Goal: Information Seeking & Learning: Learn about a topic

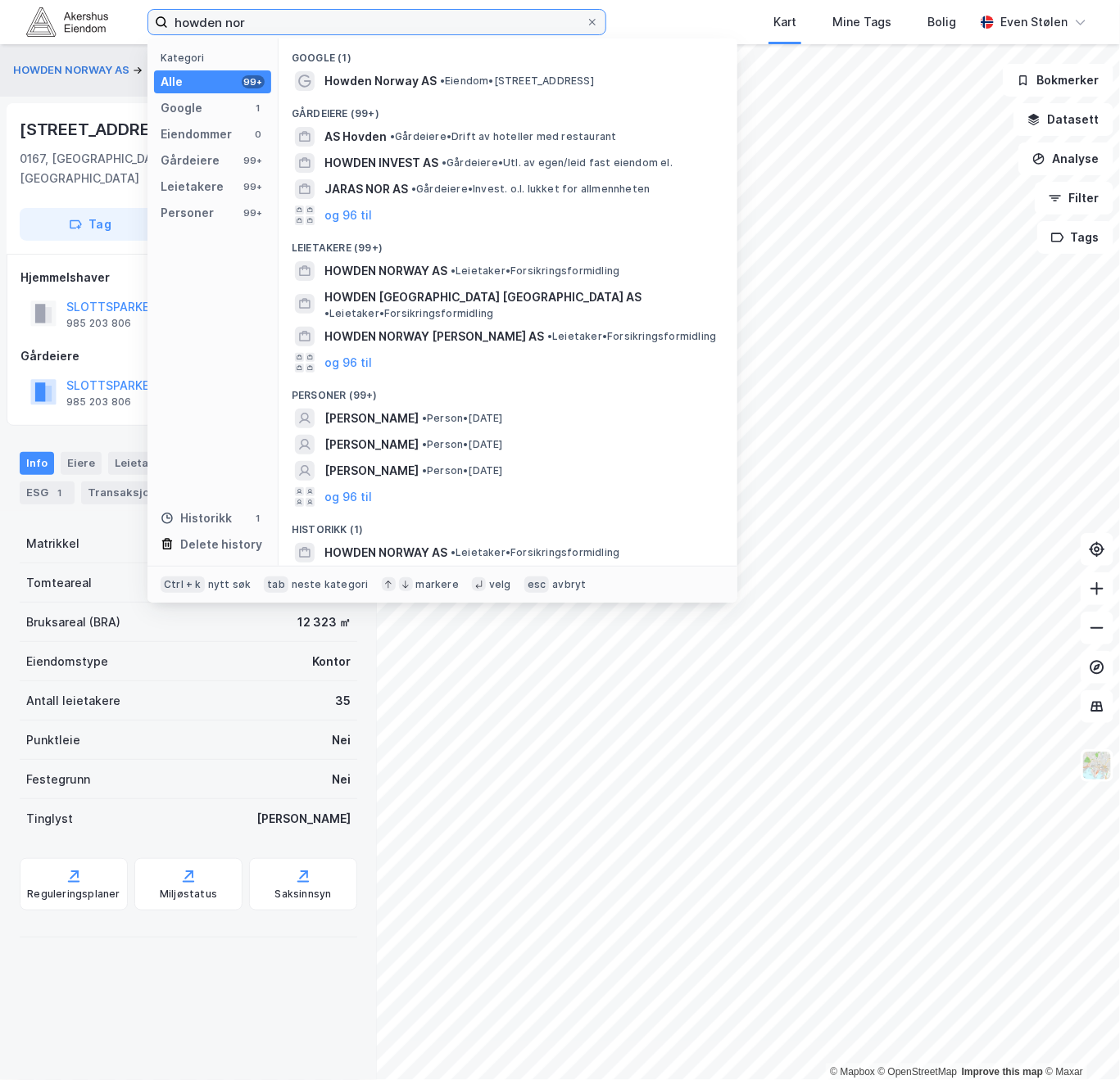
click at [272, 29] on input "howden nor" at bounding box center [377, 22] width 418 height 25
click at [272, 28] on input "howden nor" at bounding box center [377, 22] width 418 height 25
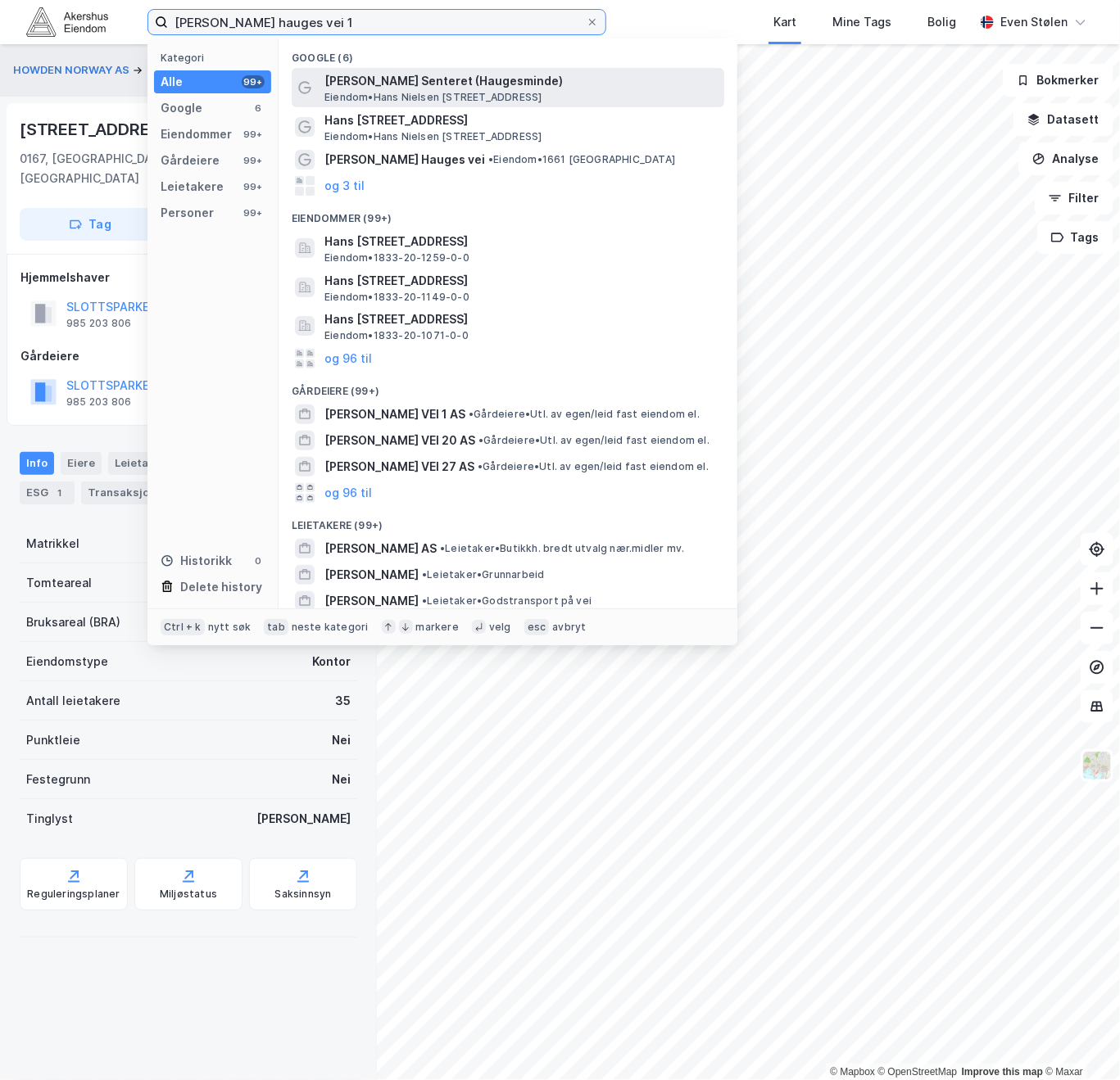
type input "[PERSON_NAME] hauges vei 1"
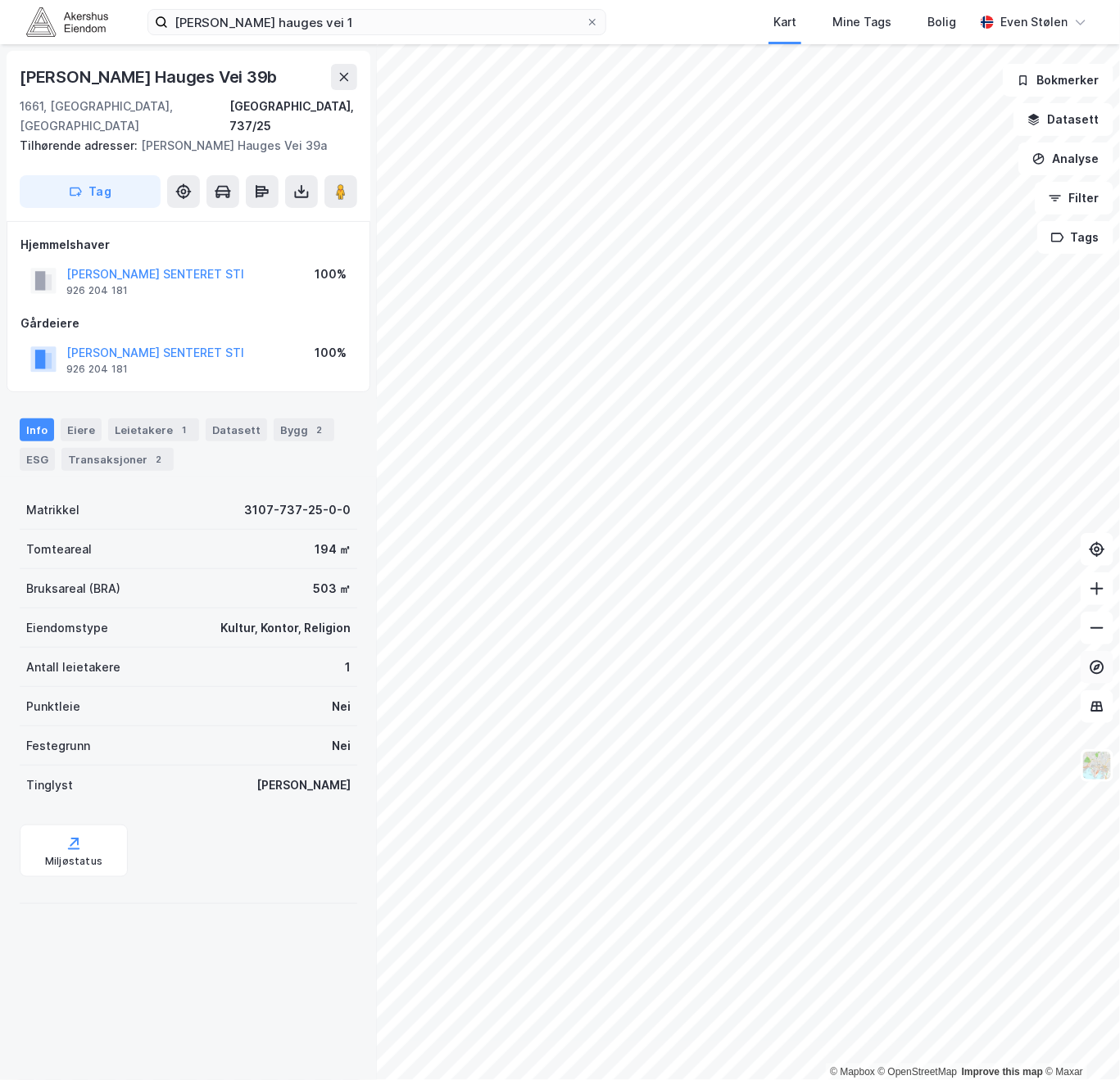
click at [1119, 654] on html "[PERSON_NAME] hauges vei 1 Kart Mine Tags Bolig [PERSON_NAME] © Mapbox © OpenSt…" at bounding box center [560, 540] width 1120 height 1080
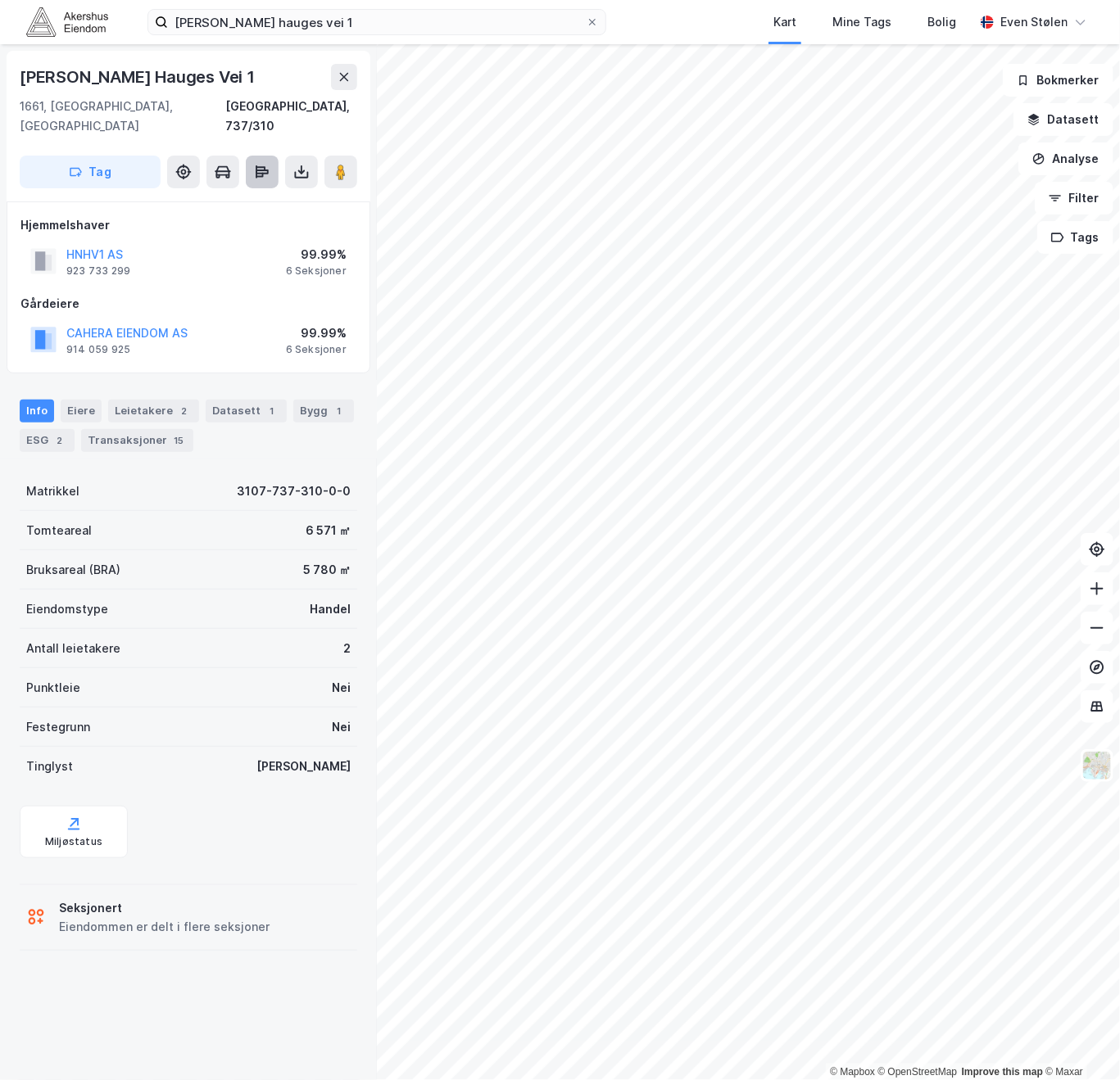
click at [257, 166] on icon at bounding box center [257, 172] width 2 height 13
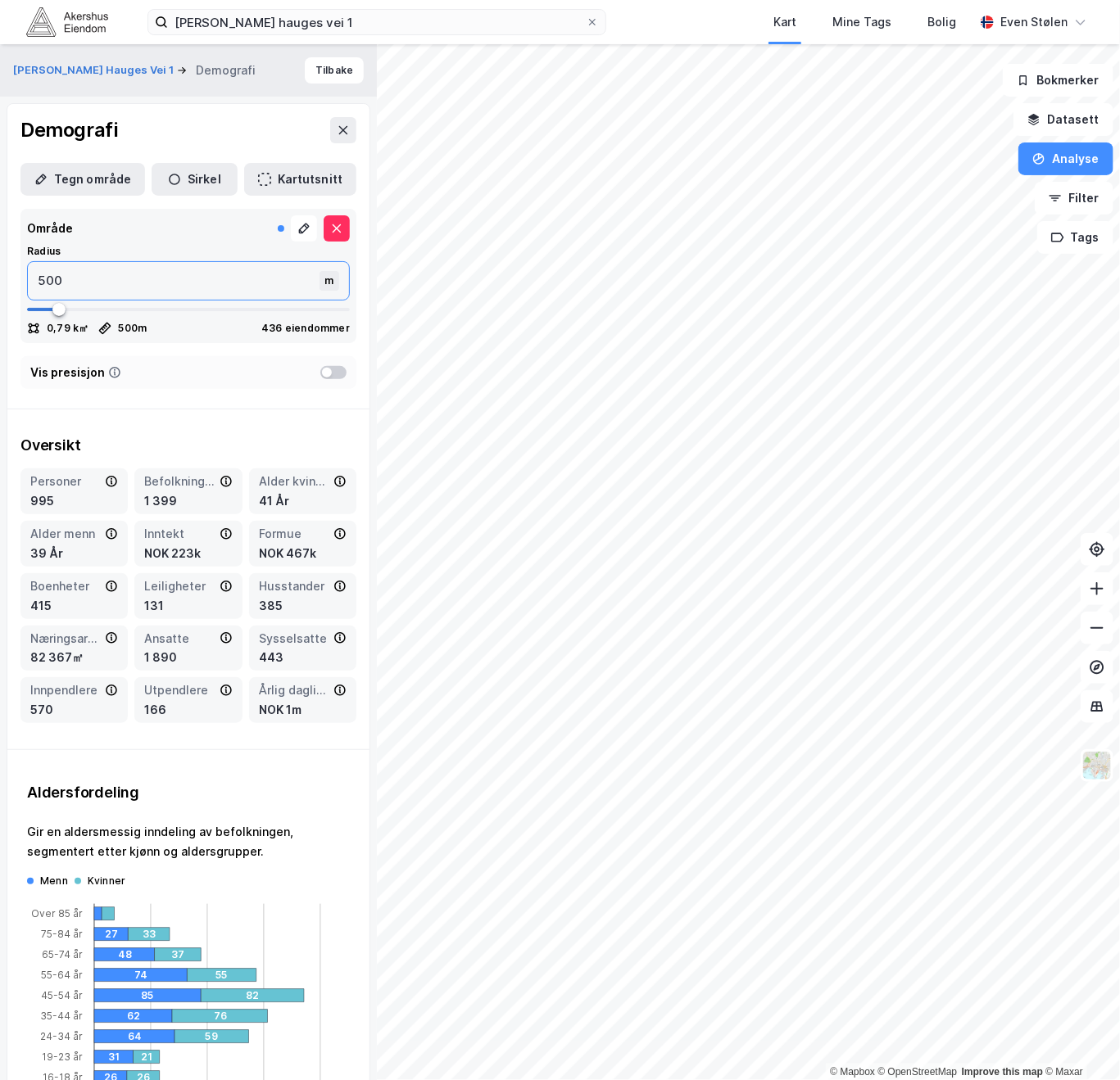
click at [116, 283] on input "500" at bounding box center [176, 280] width 295 height 37
type input "522"
type input "535"
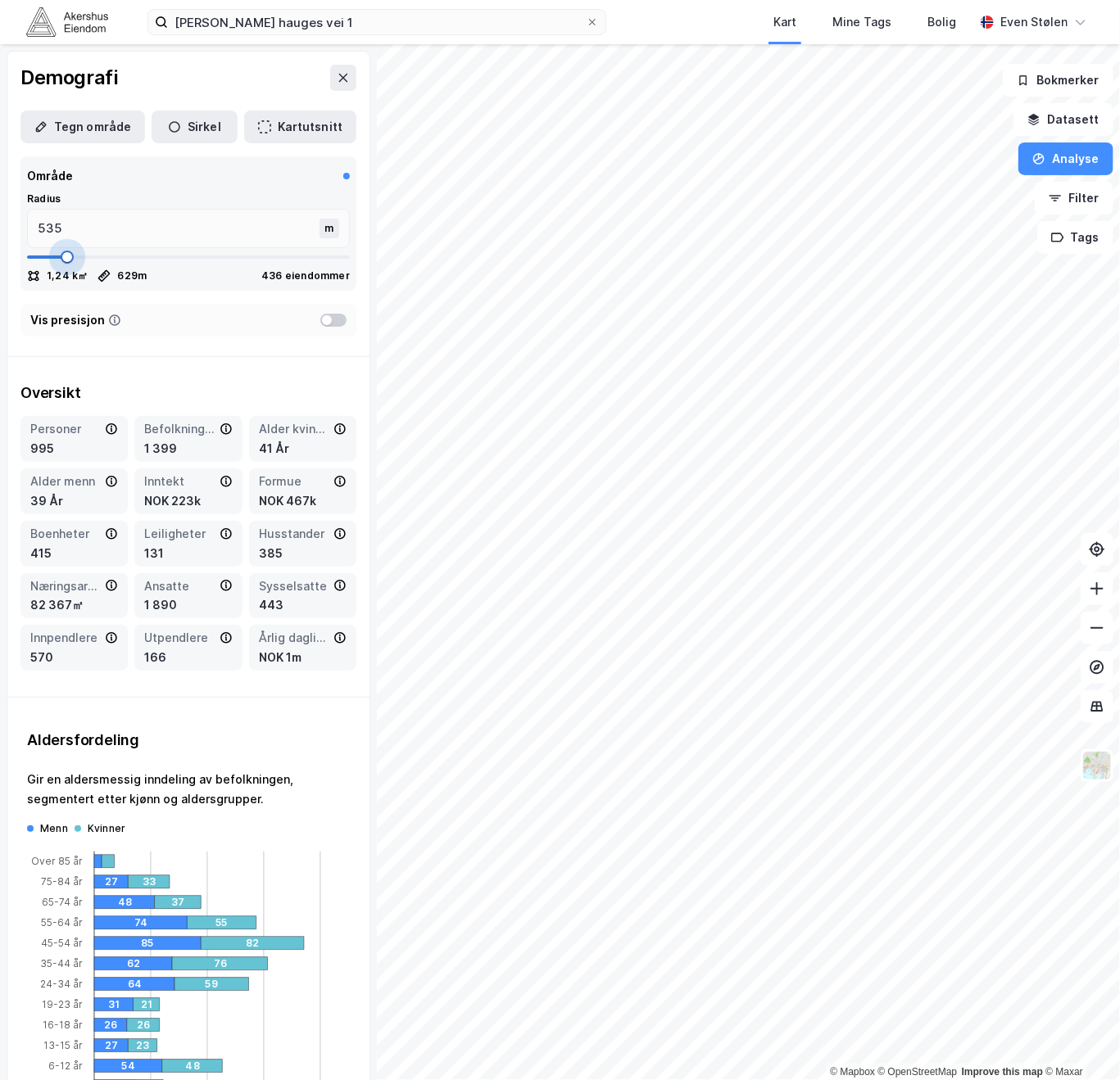
type input "629"
type input "723"
type input "763"
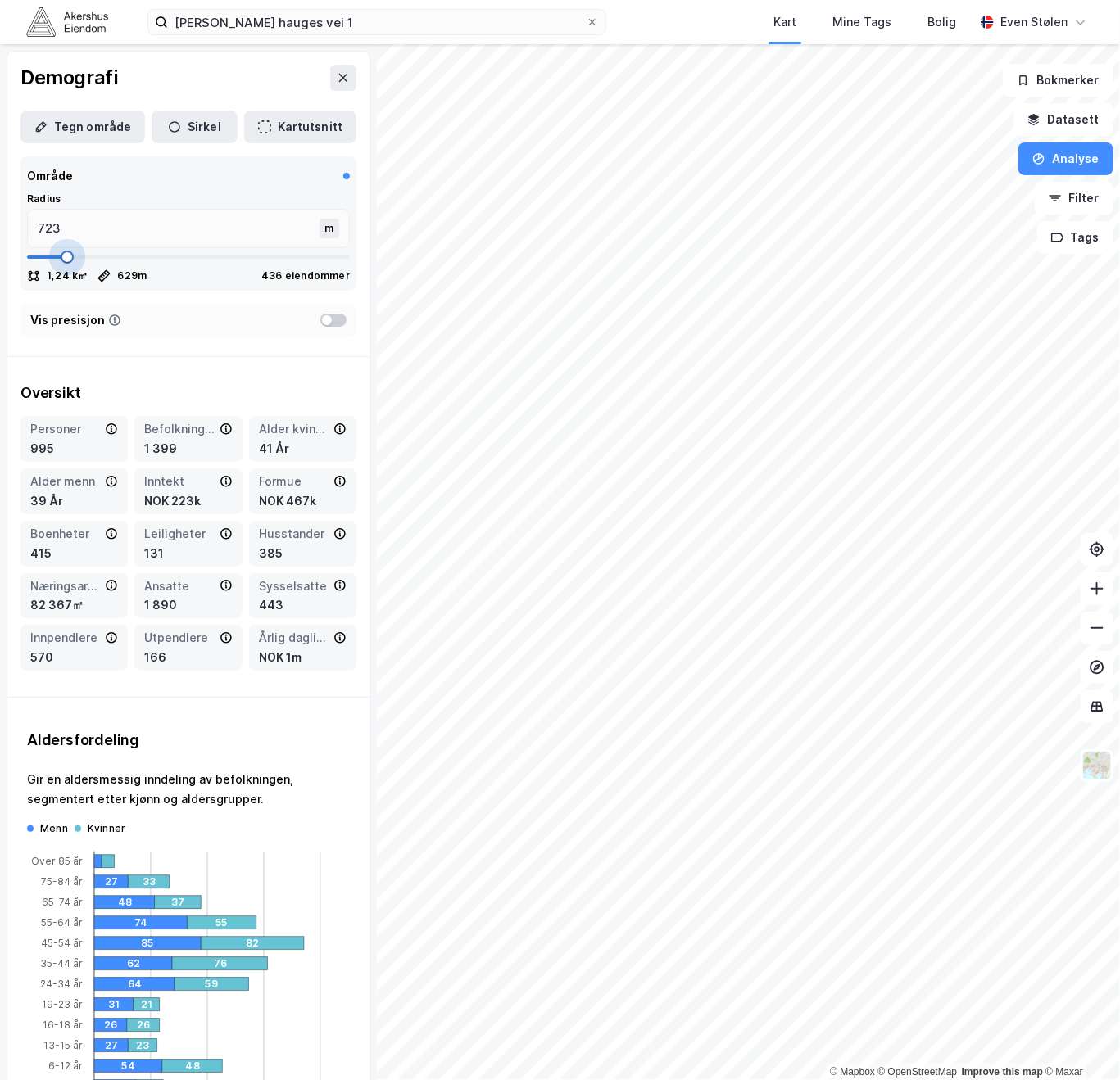
type input "763"
type input "843"
type input "856"
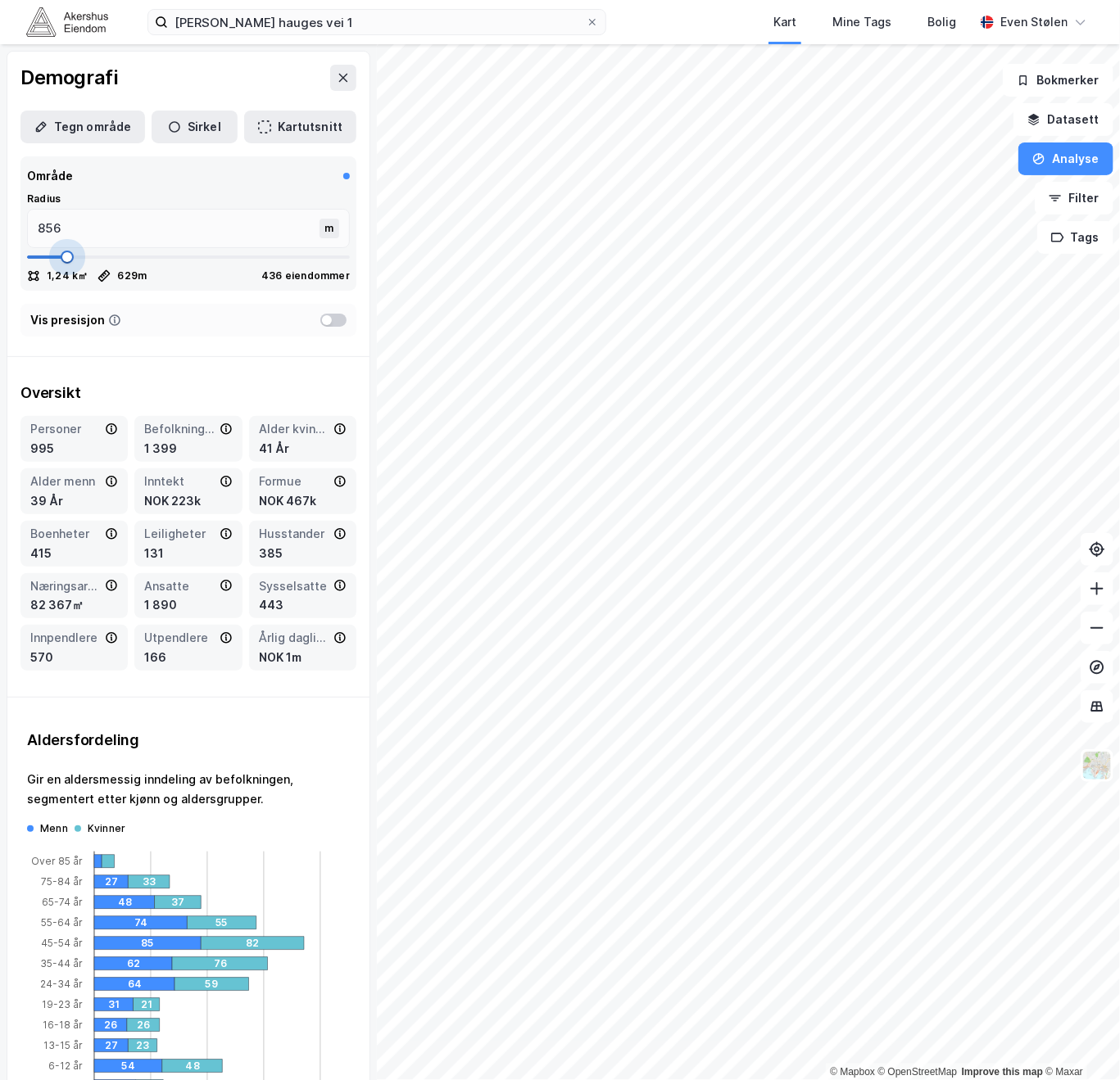
type input "870"
type input "910"
type input "937"
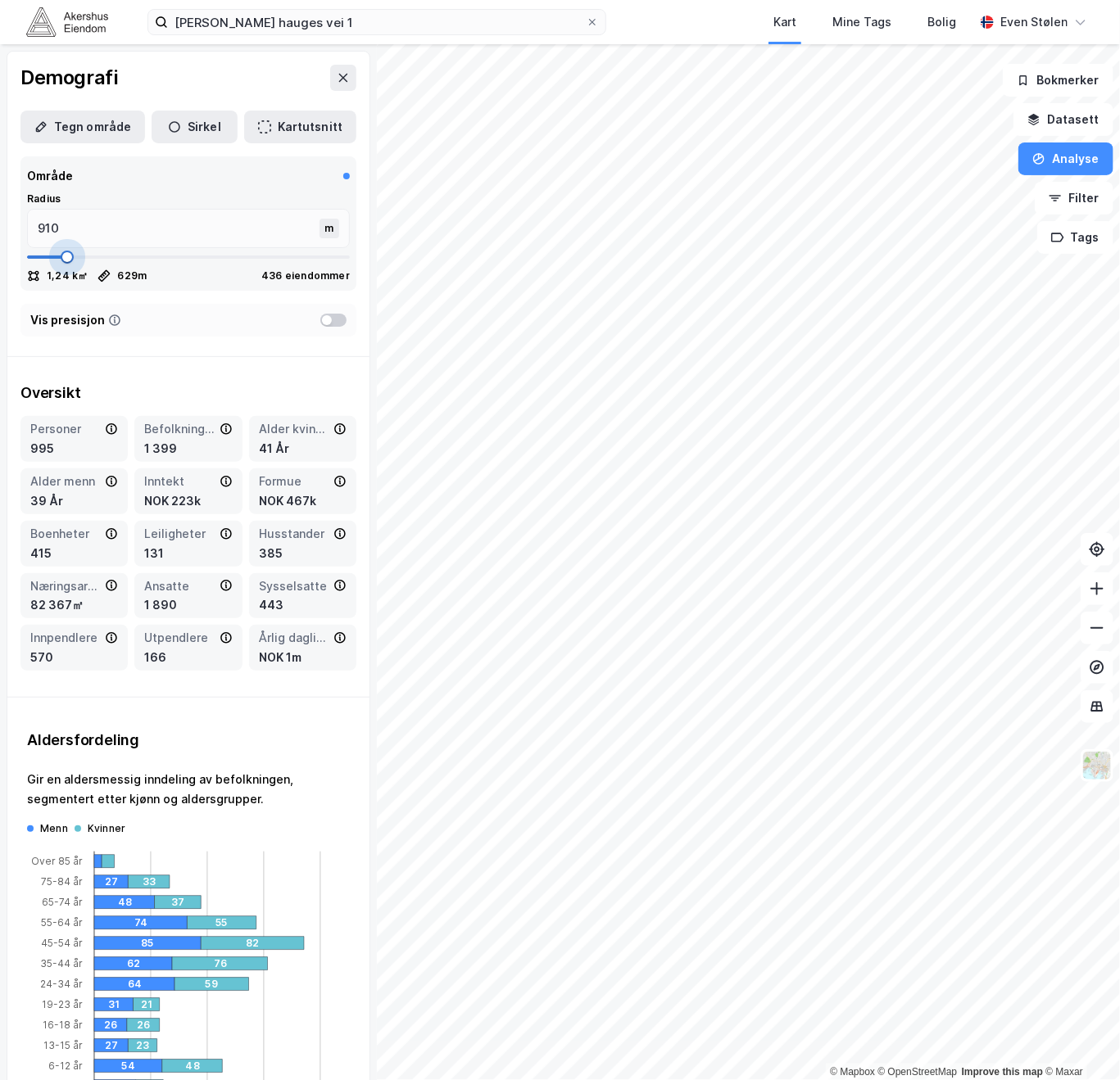
type input "937"
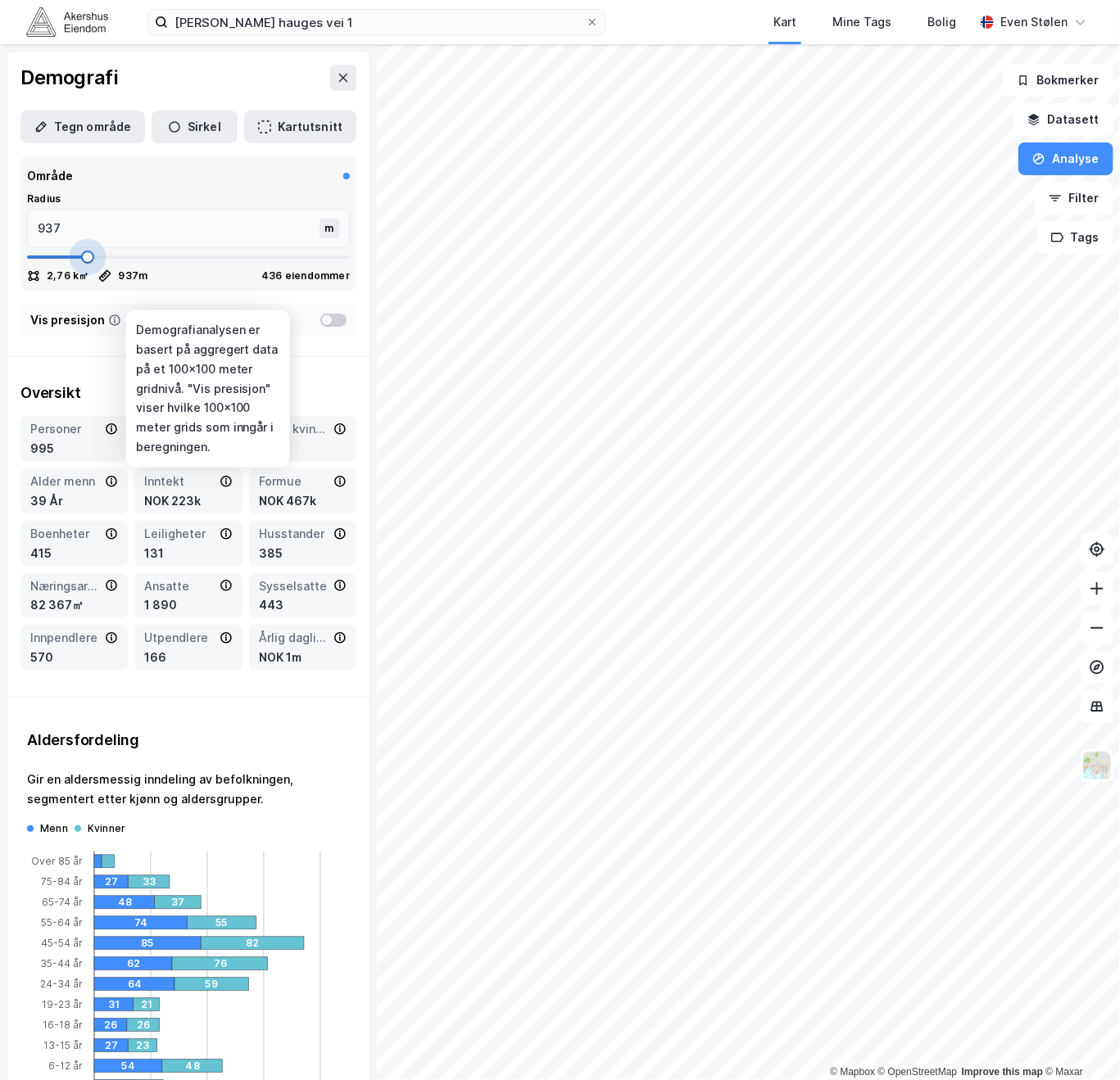
type input "964"
type input "977"
type input "990"
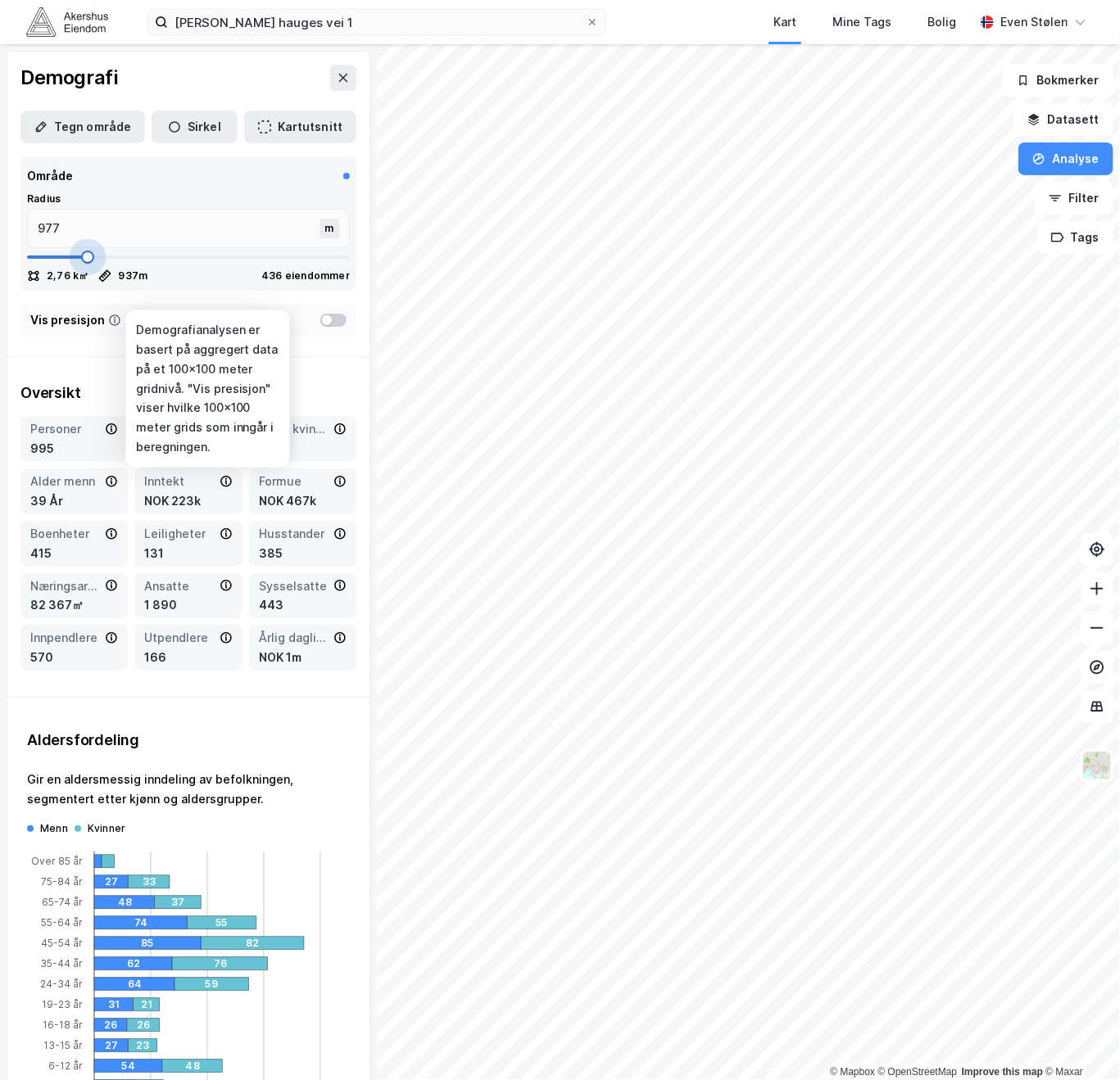
type input "990"
type input "1004"
type input "1071"
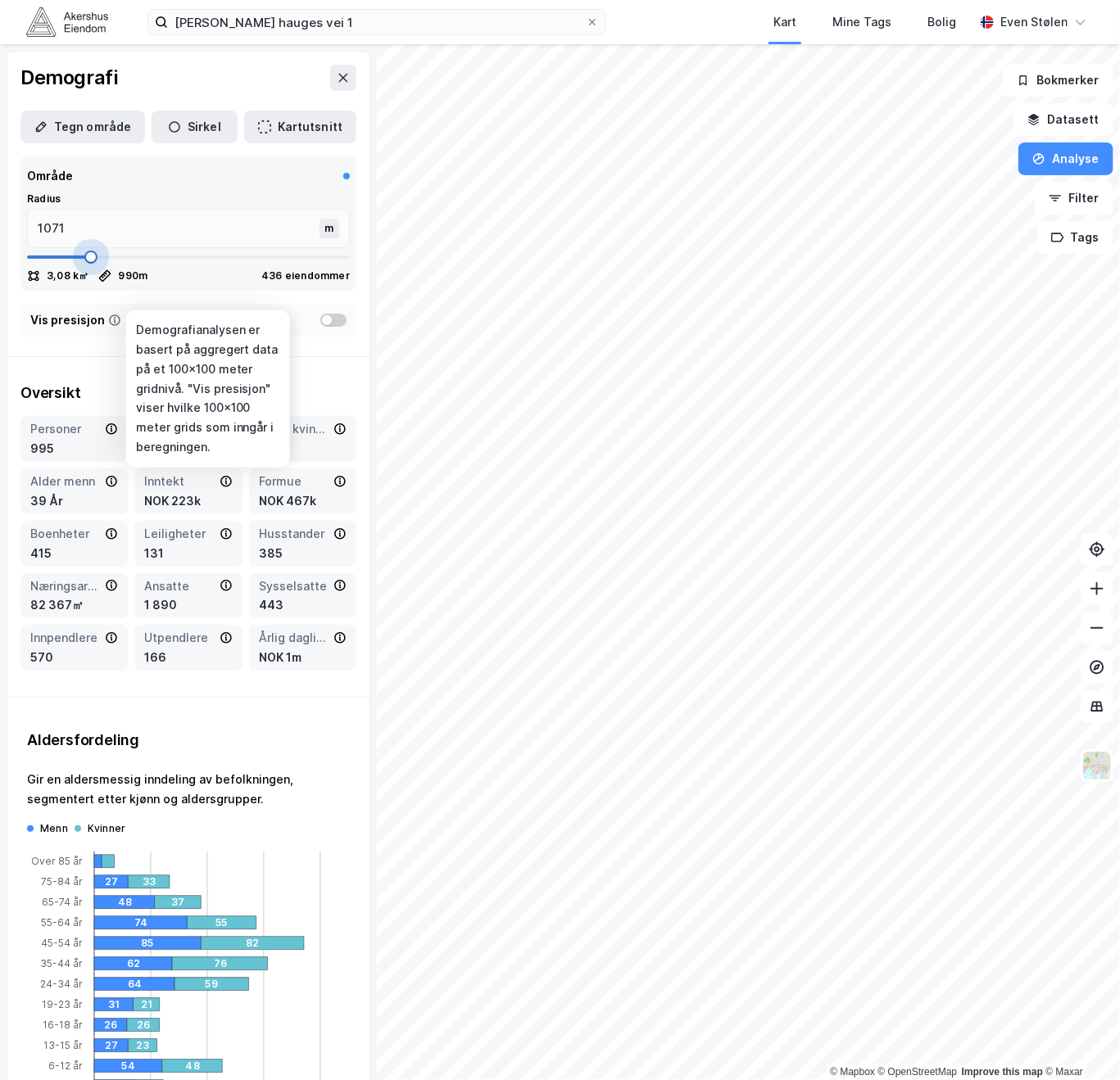
type input "1097"
type input "1111"
type input "1124"
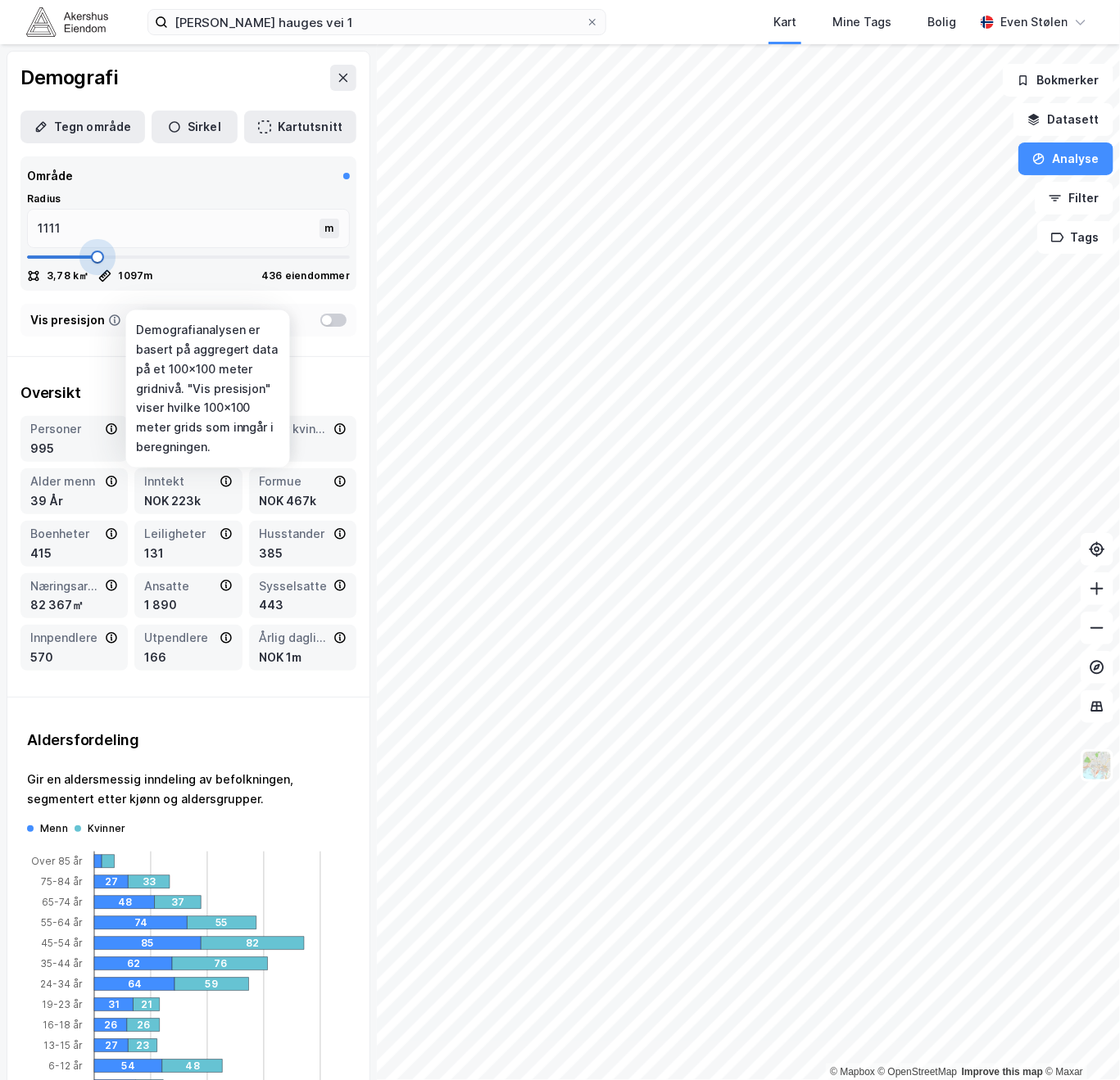
type input "1124"
type input "1151"
type input "1191"
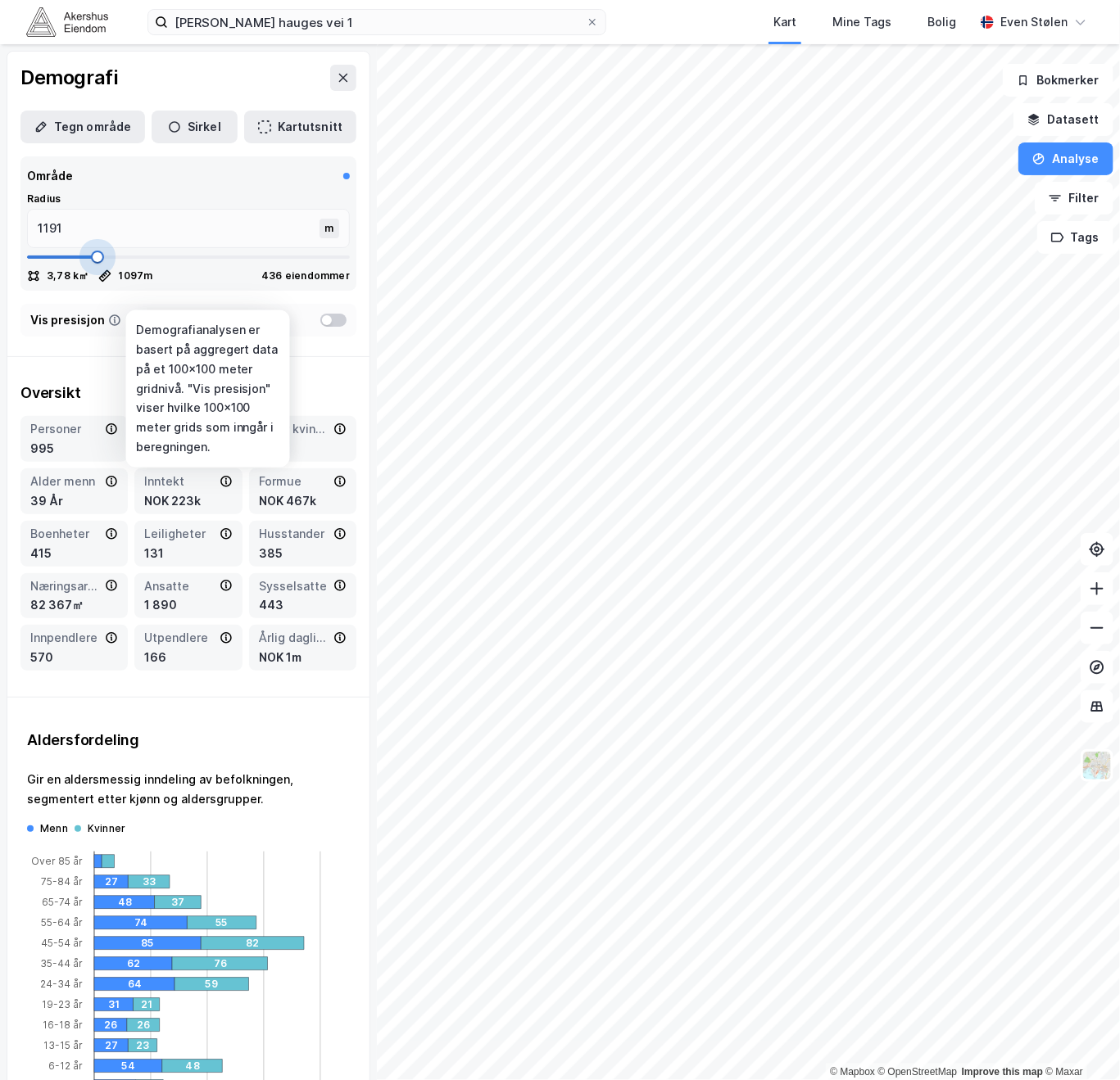
type input "1231"
type input "1271"
type input "1285"
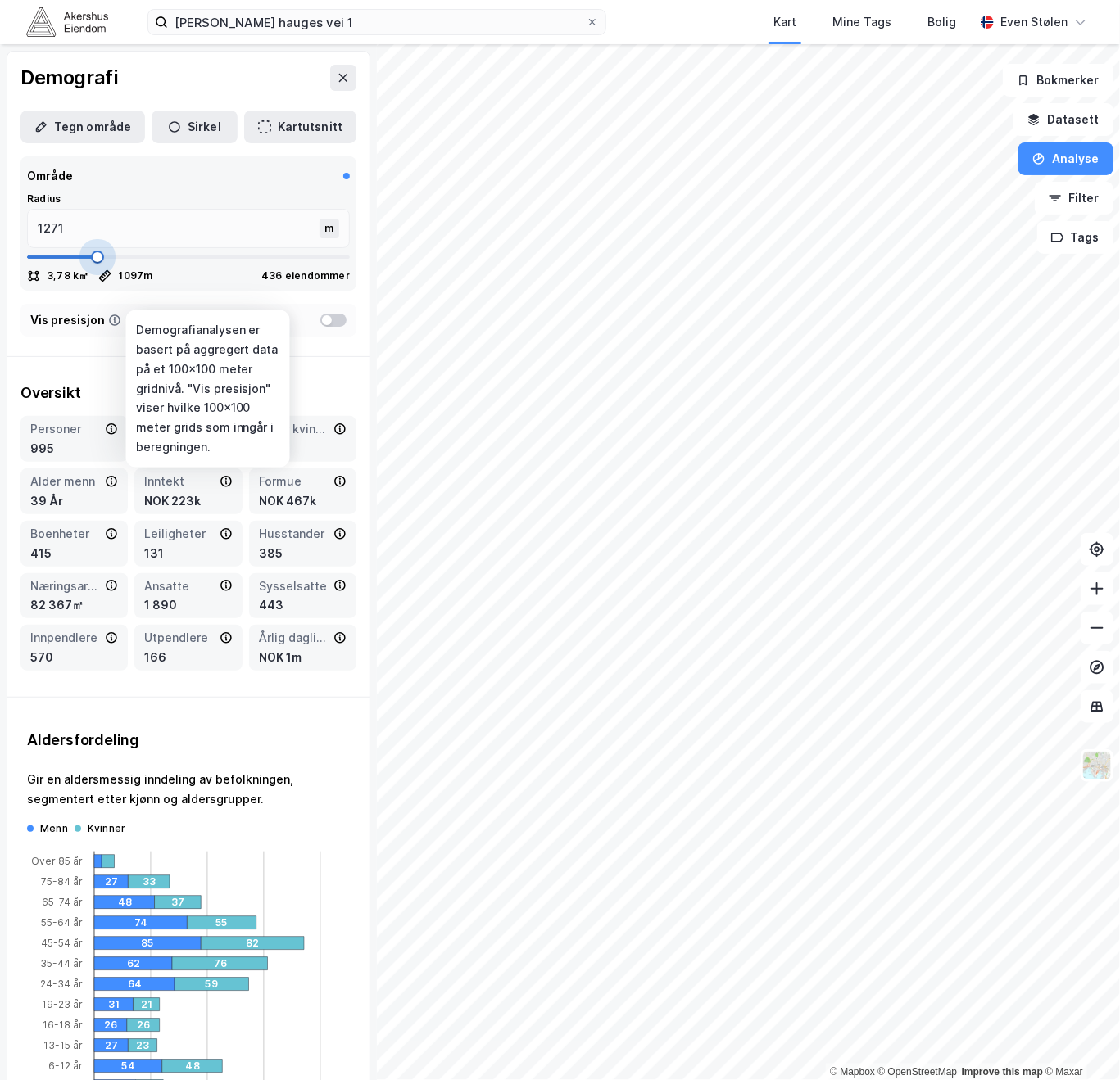
type input "1285"
type input "1311"
type input "1352"
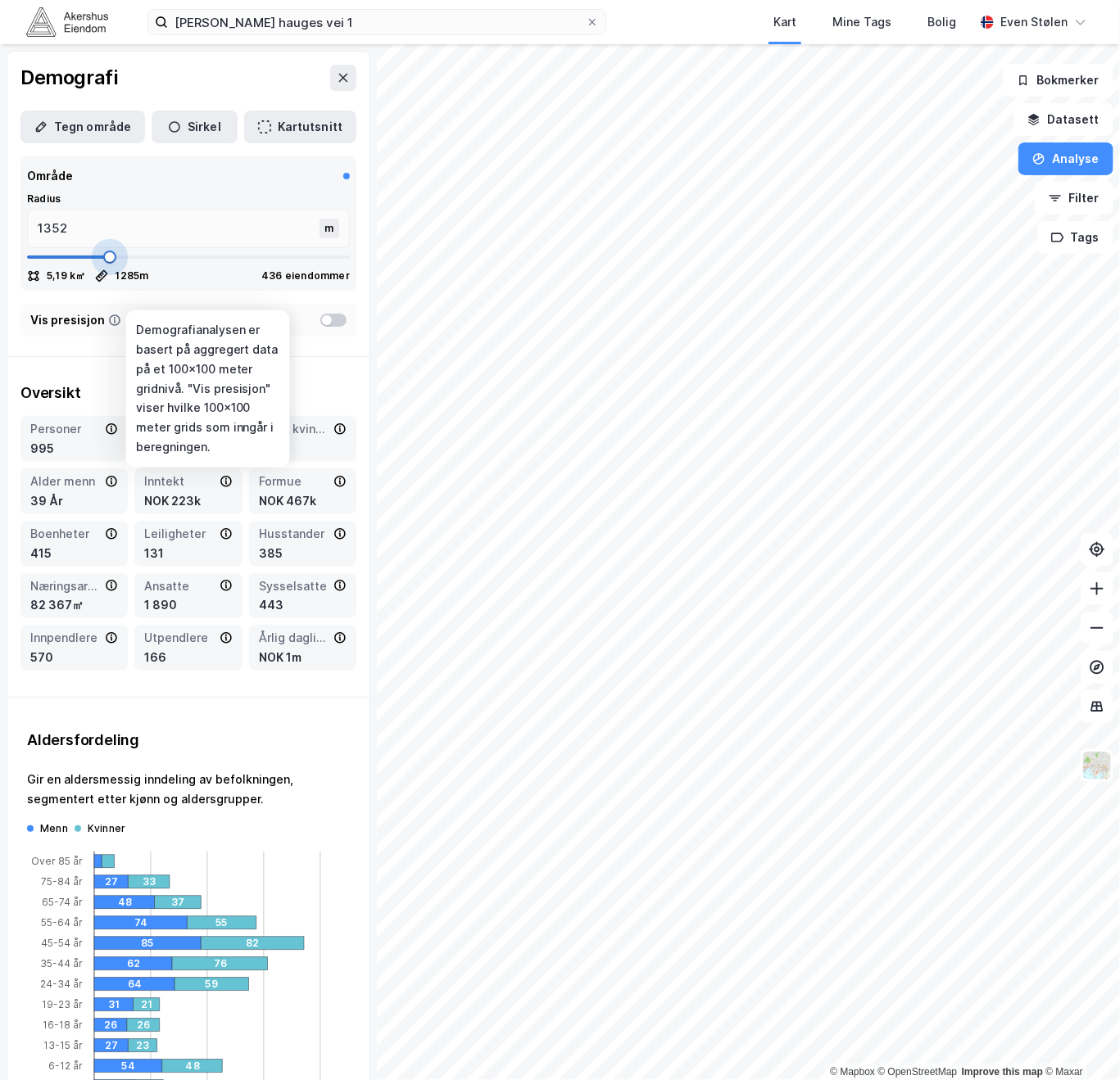
type input "1432"
type input "1459"
type input "1485"
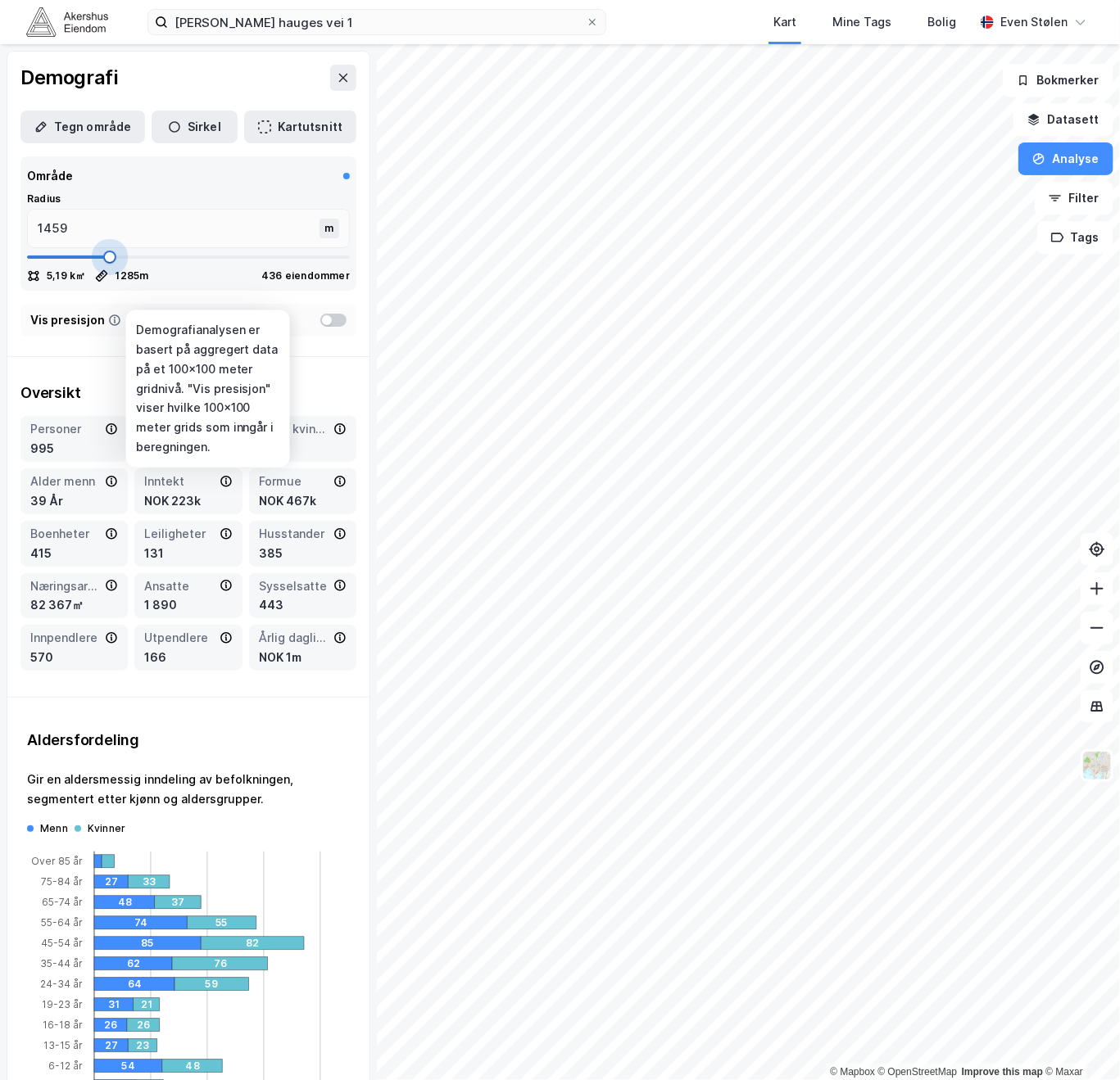
type input "1485"
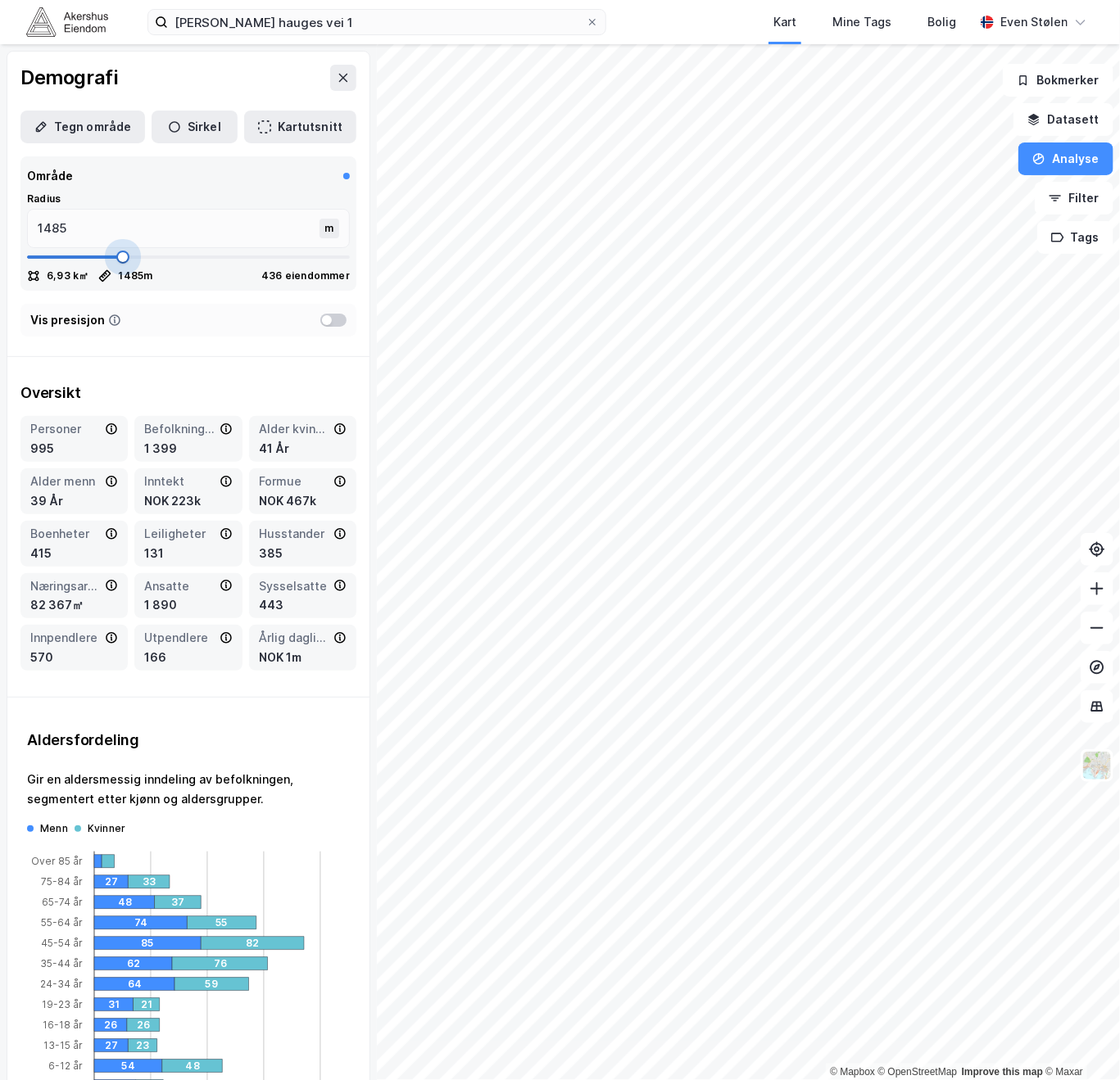
type input "1499"
type input "1539"
type input "1592"
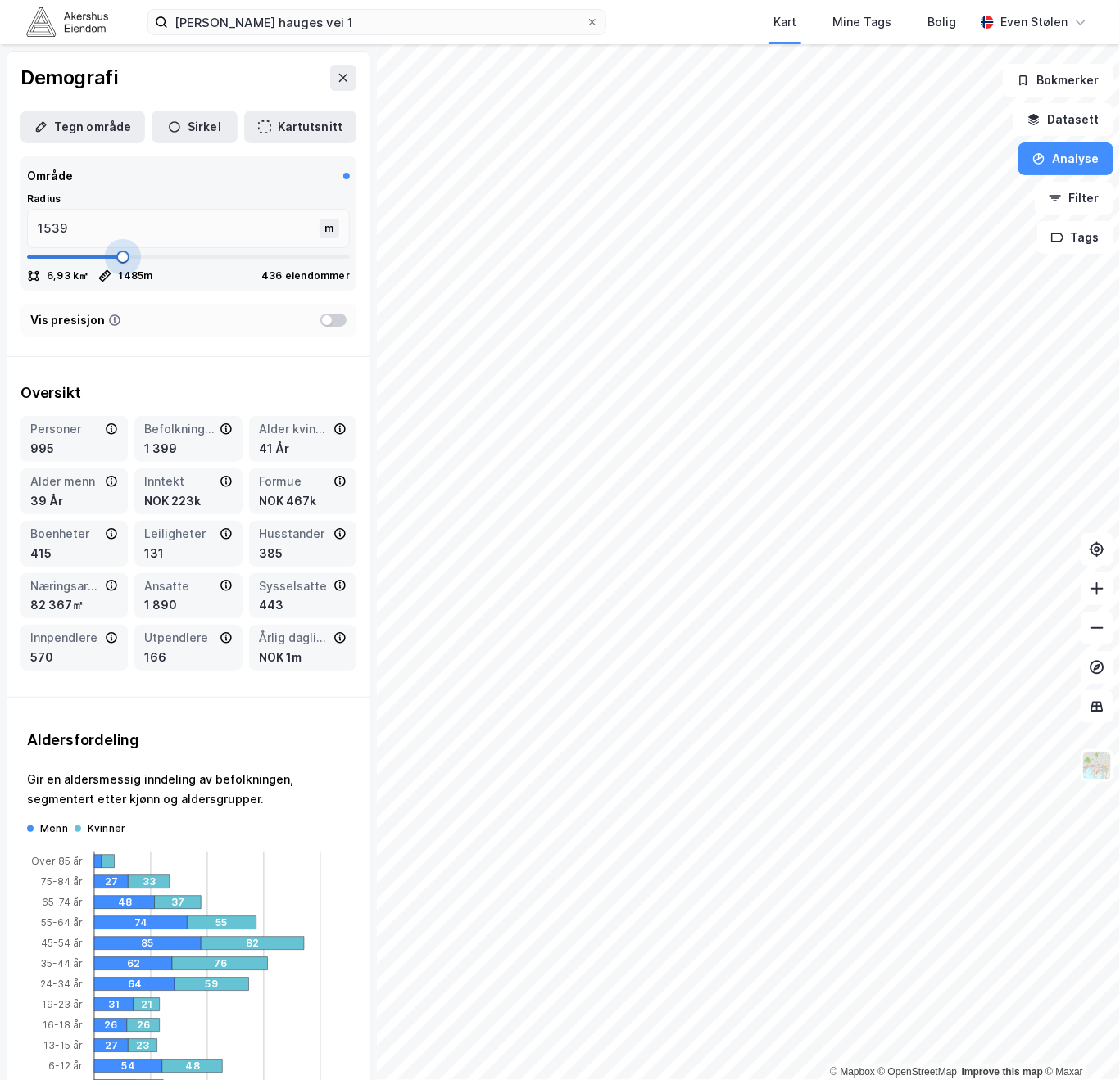
type input "1592"
type input "1699"
type input "1766"
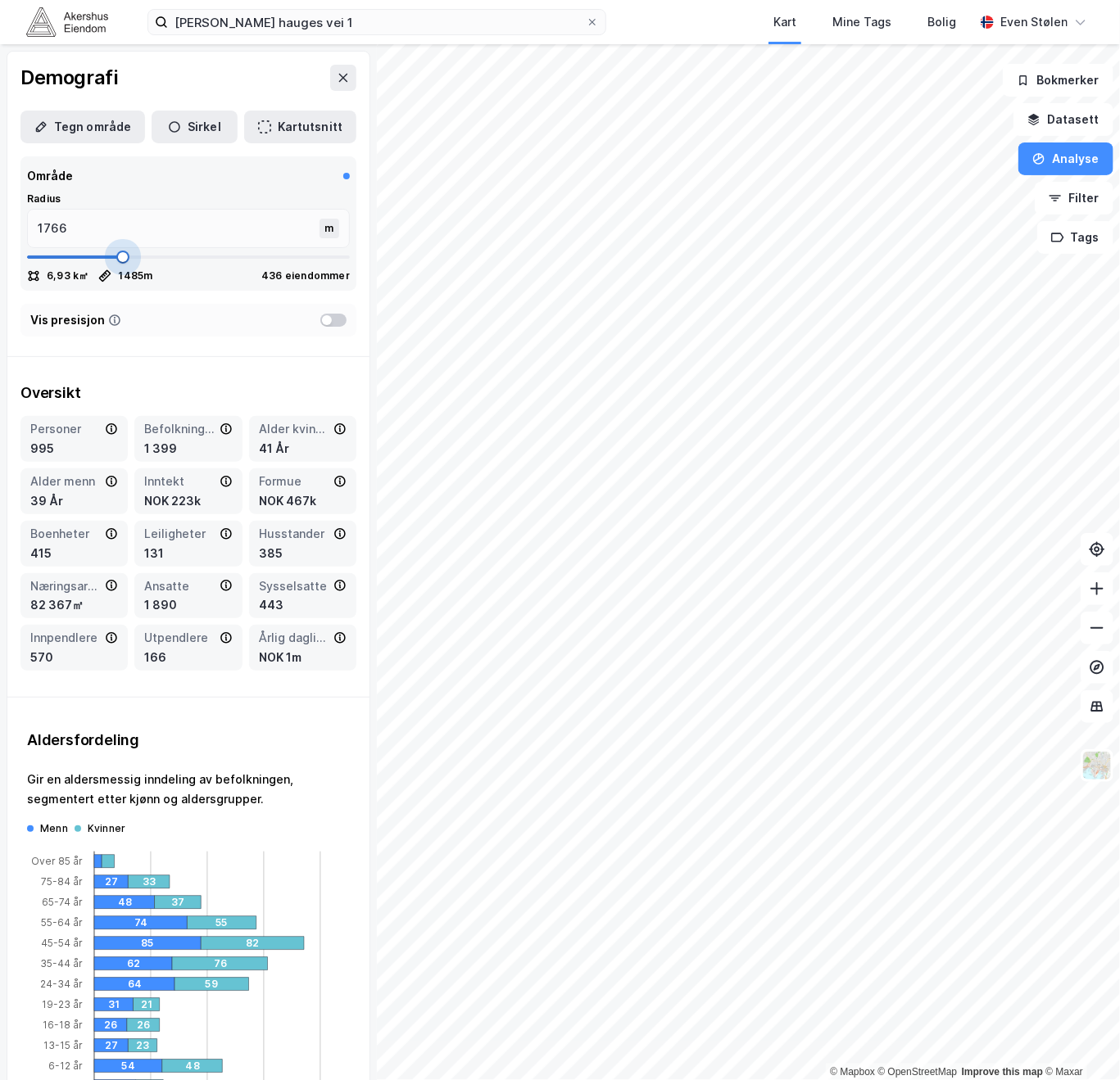
type input "1793"
type input "1873"
type input "2034"
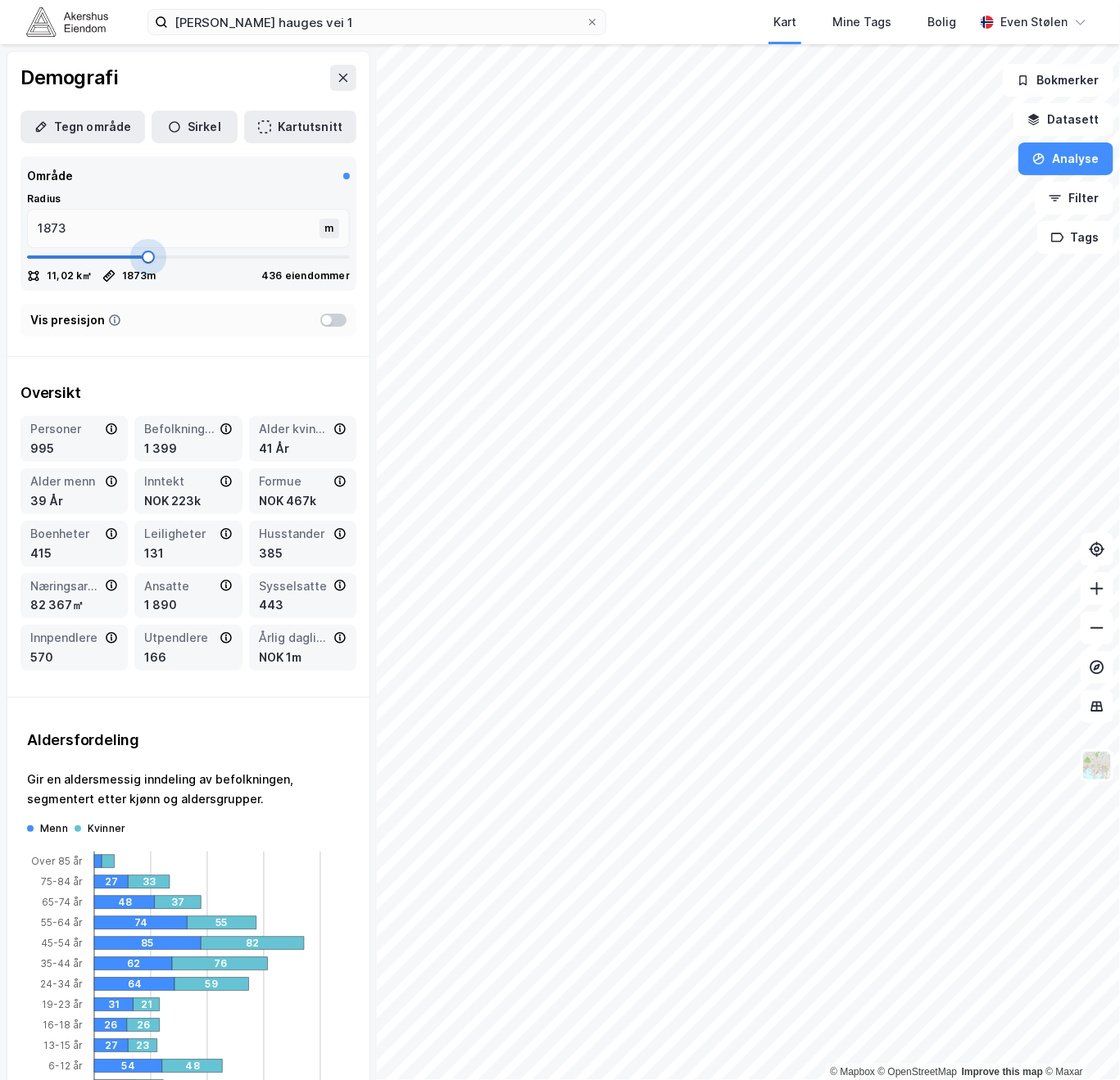
type input "2034"
type input "2101"
type input "2141"
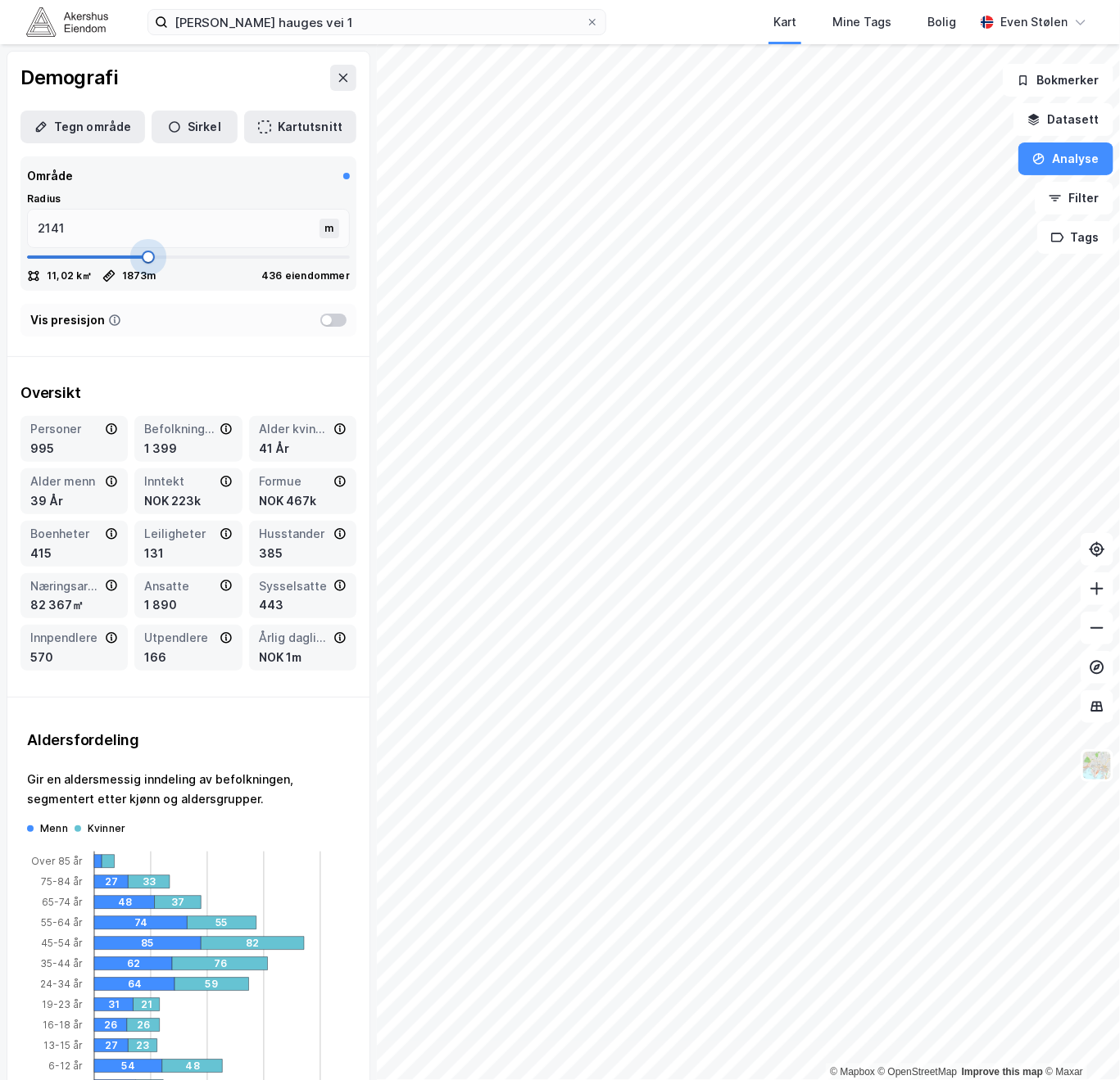
type input "2181"
type input "2208"
type input "2355"
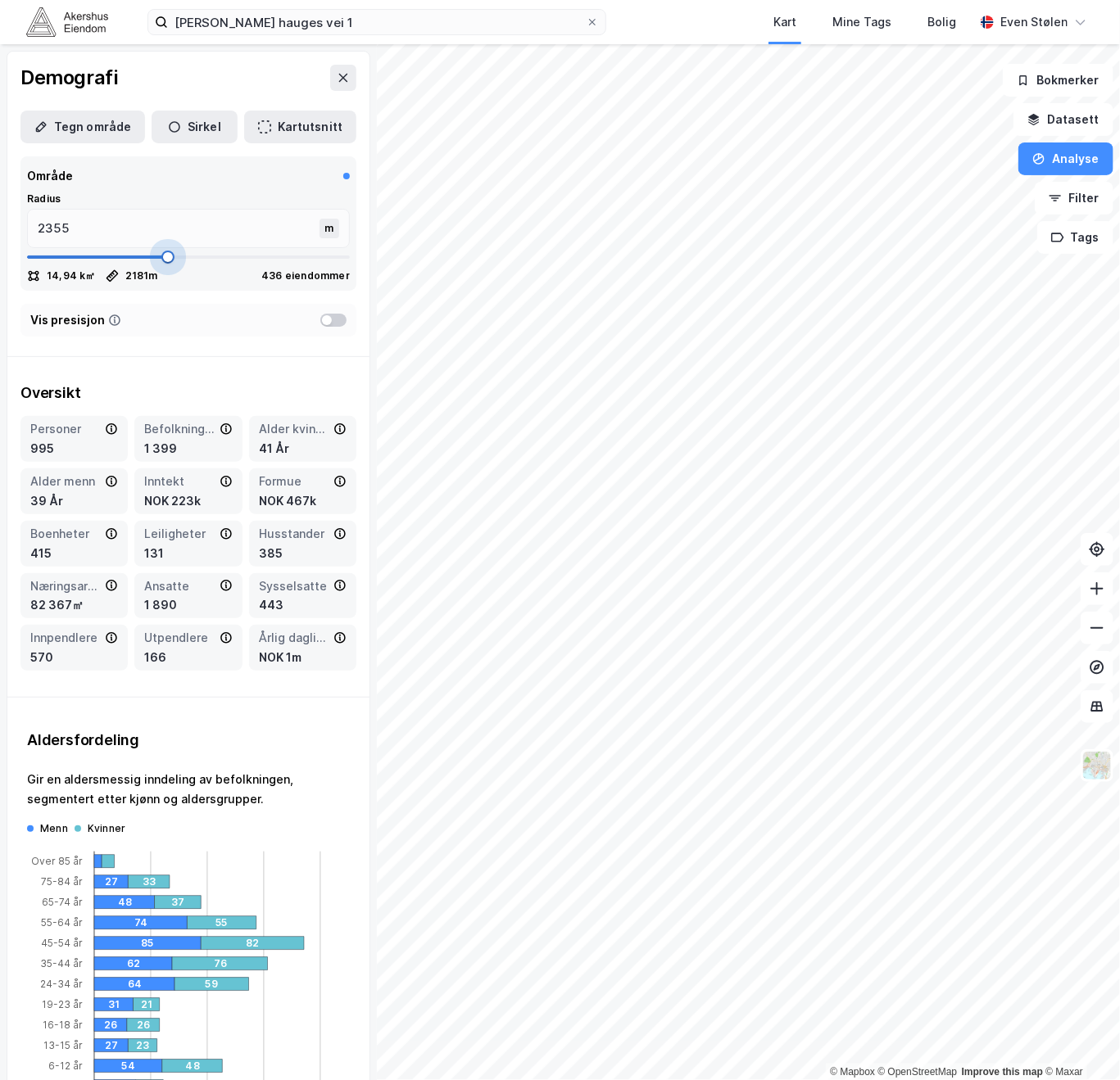
type input "2355"
type input "2529"
type input "2609"
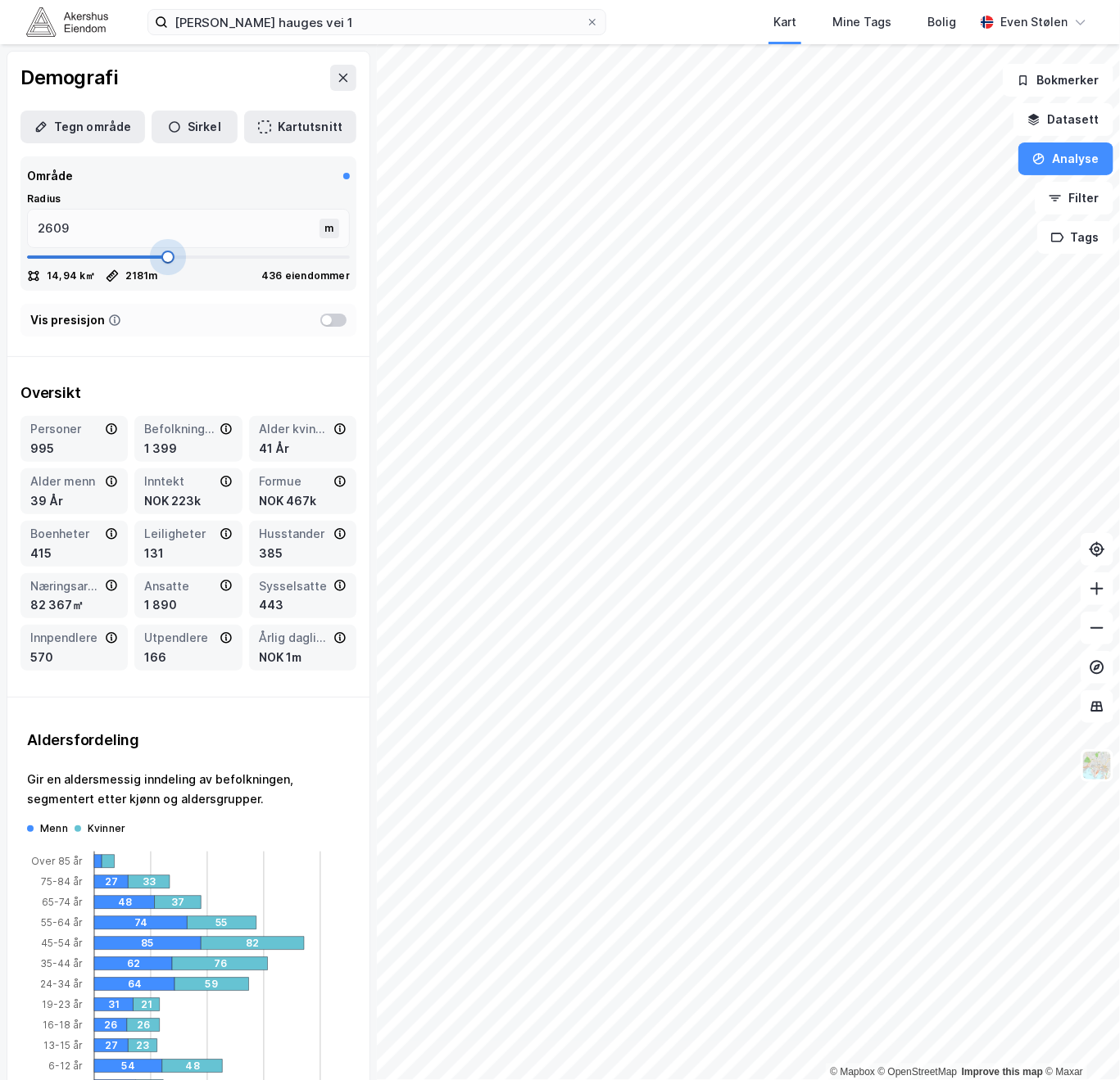
type input "2690"
type input "2663"
type input "2676"
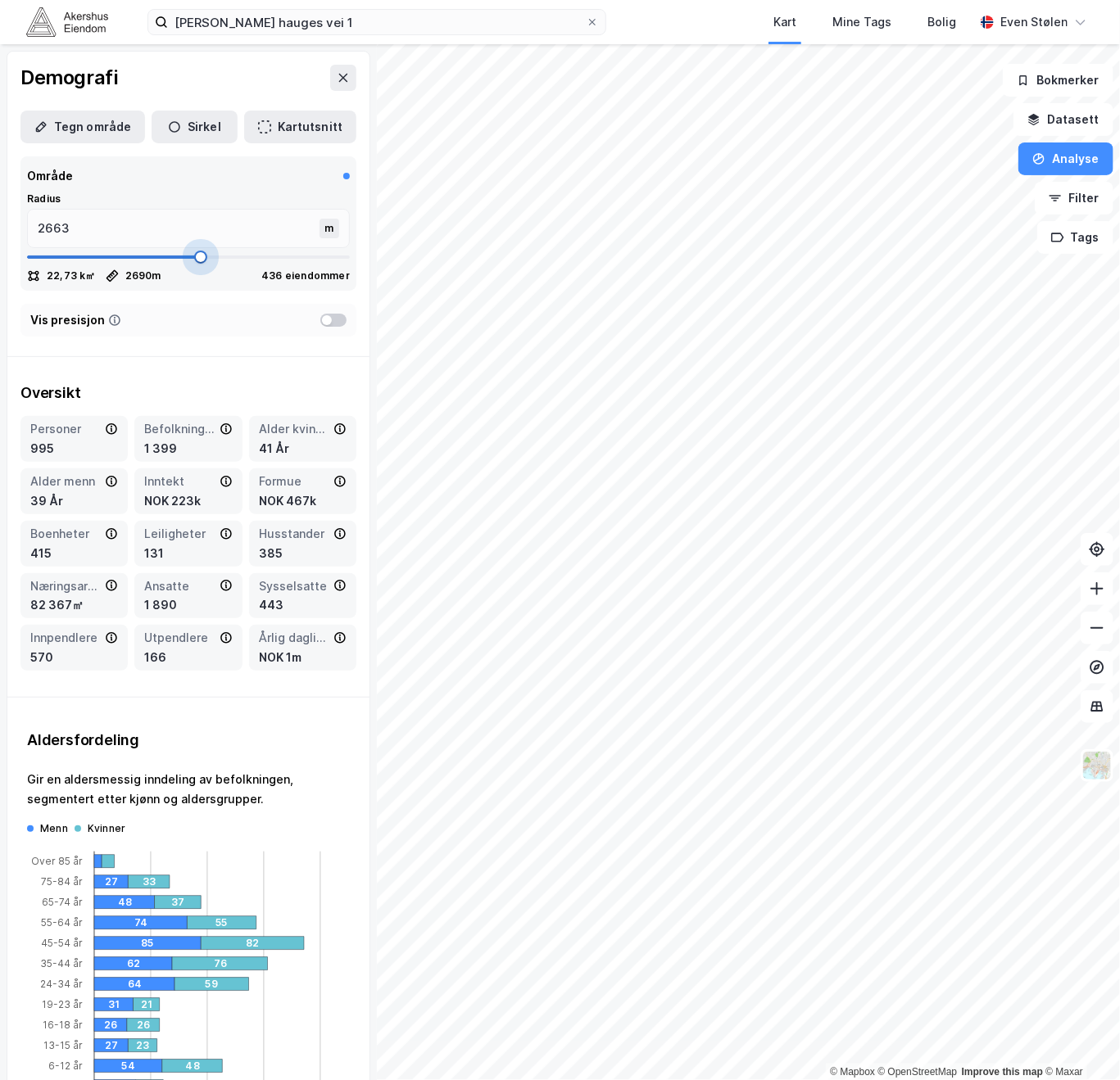
type input "2676"
type input "2716"
type input "2823"
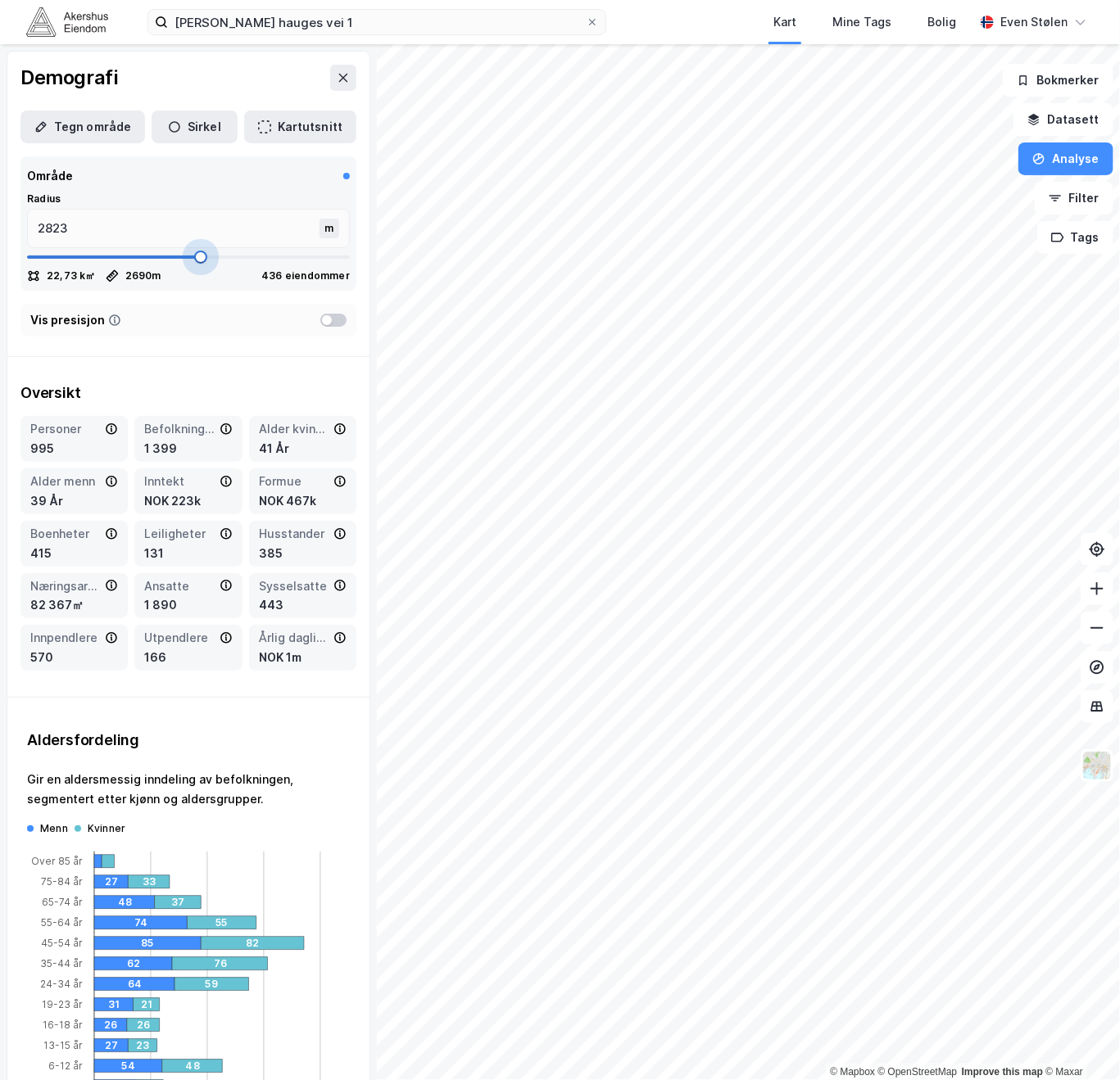
type input "2904"
type input "2930"
type input "2944"
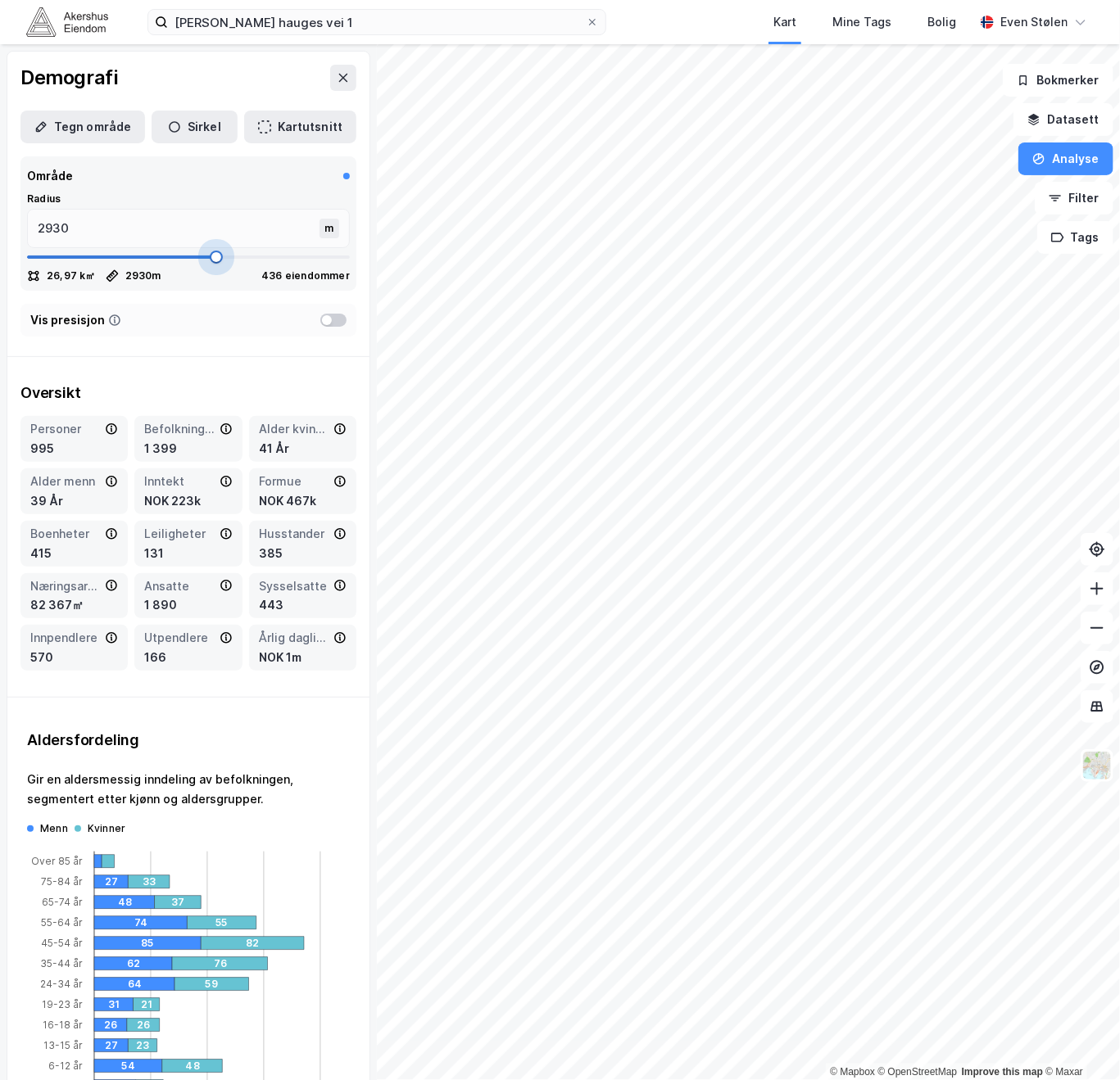
type input "2944"
type input "2957"
type input "2984"
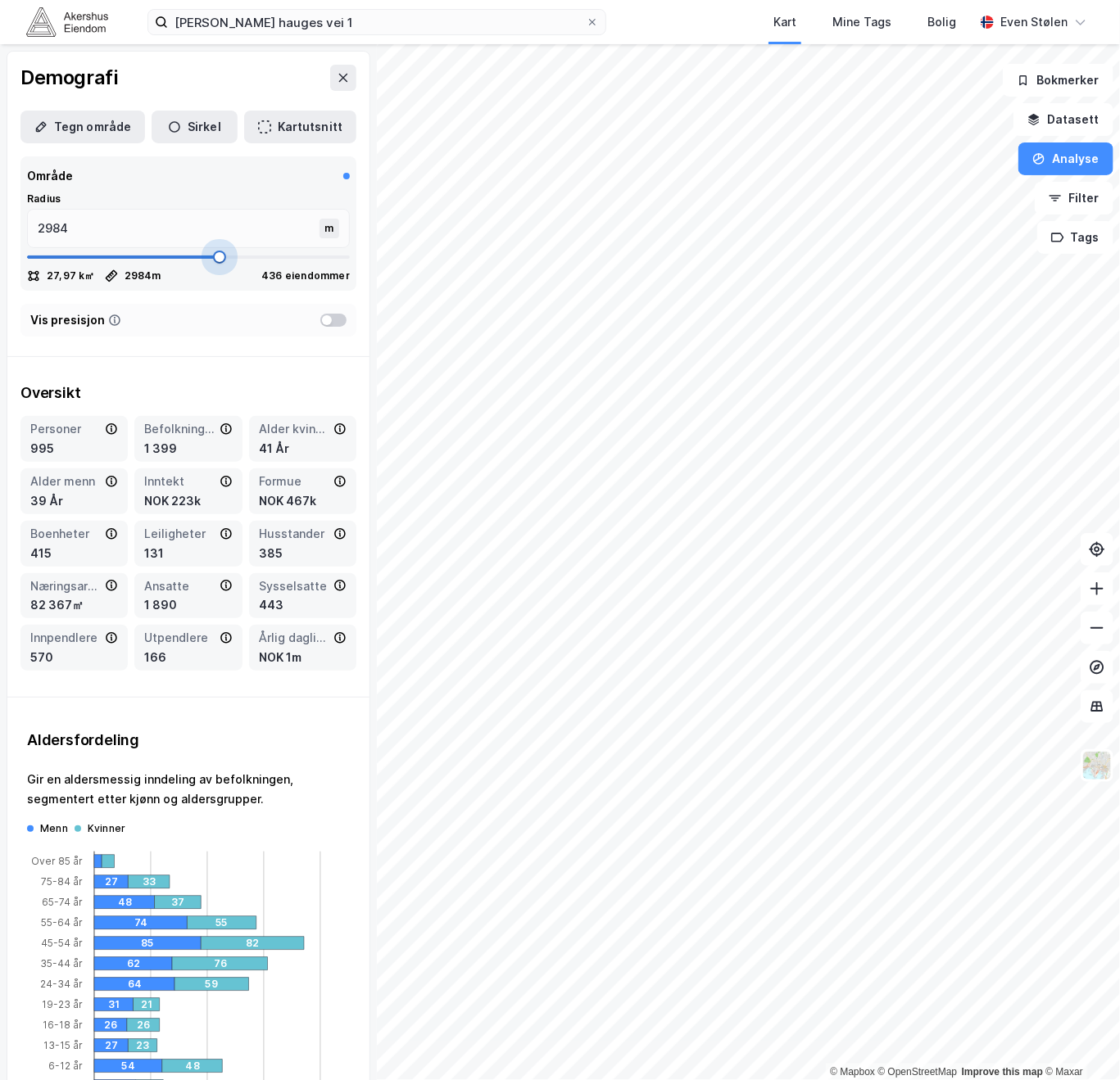
type input "2997"
type input "3011"
type input "3024"
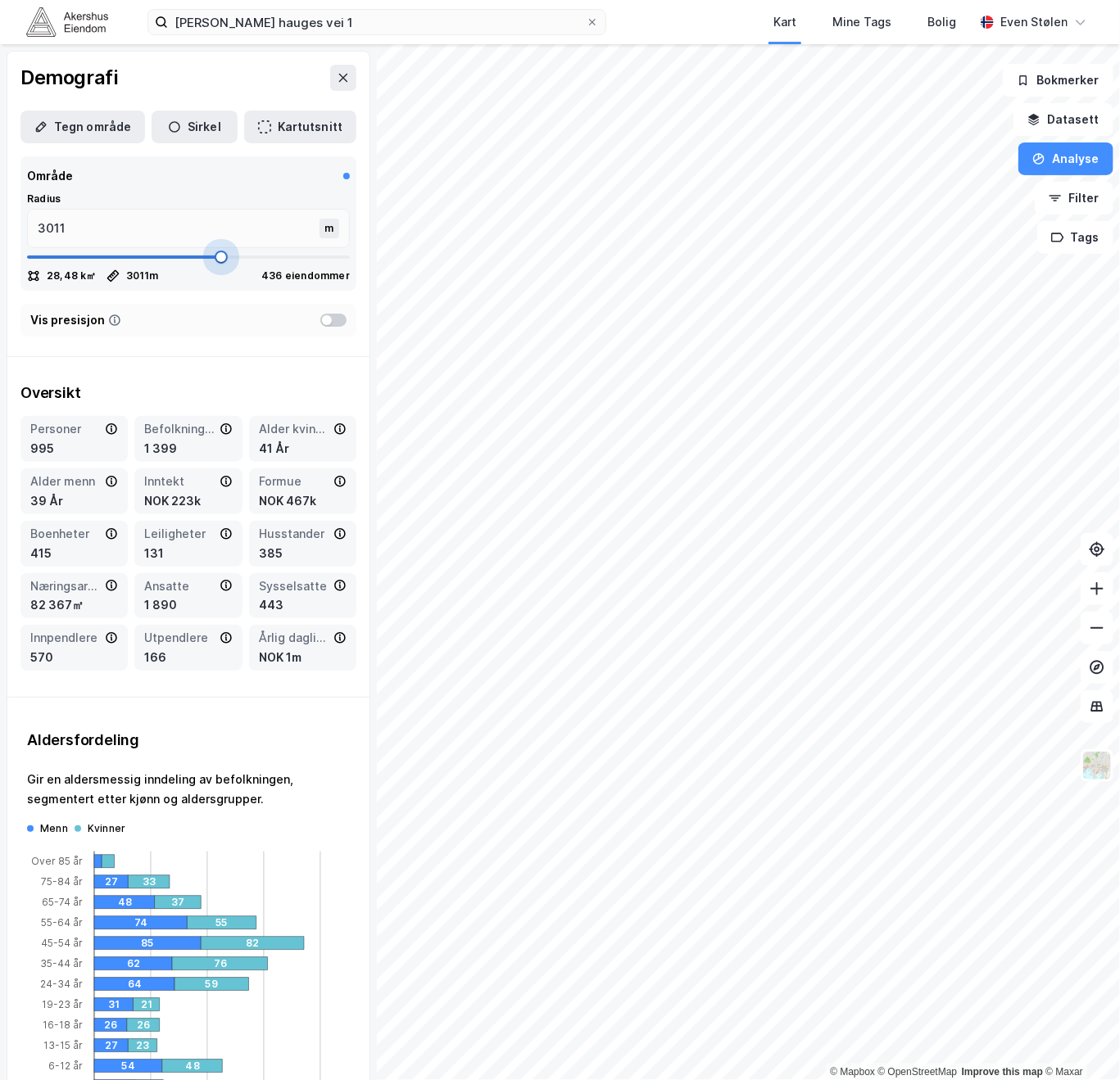
type input "3024"
type input "3051"
drag, startPoint x: 59, startPoint y: 308, endPoint x: 214, endPoint y: 308, distance: 155.0
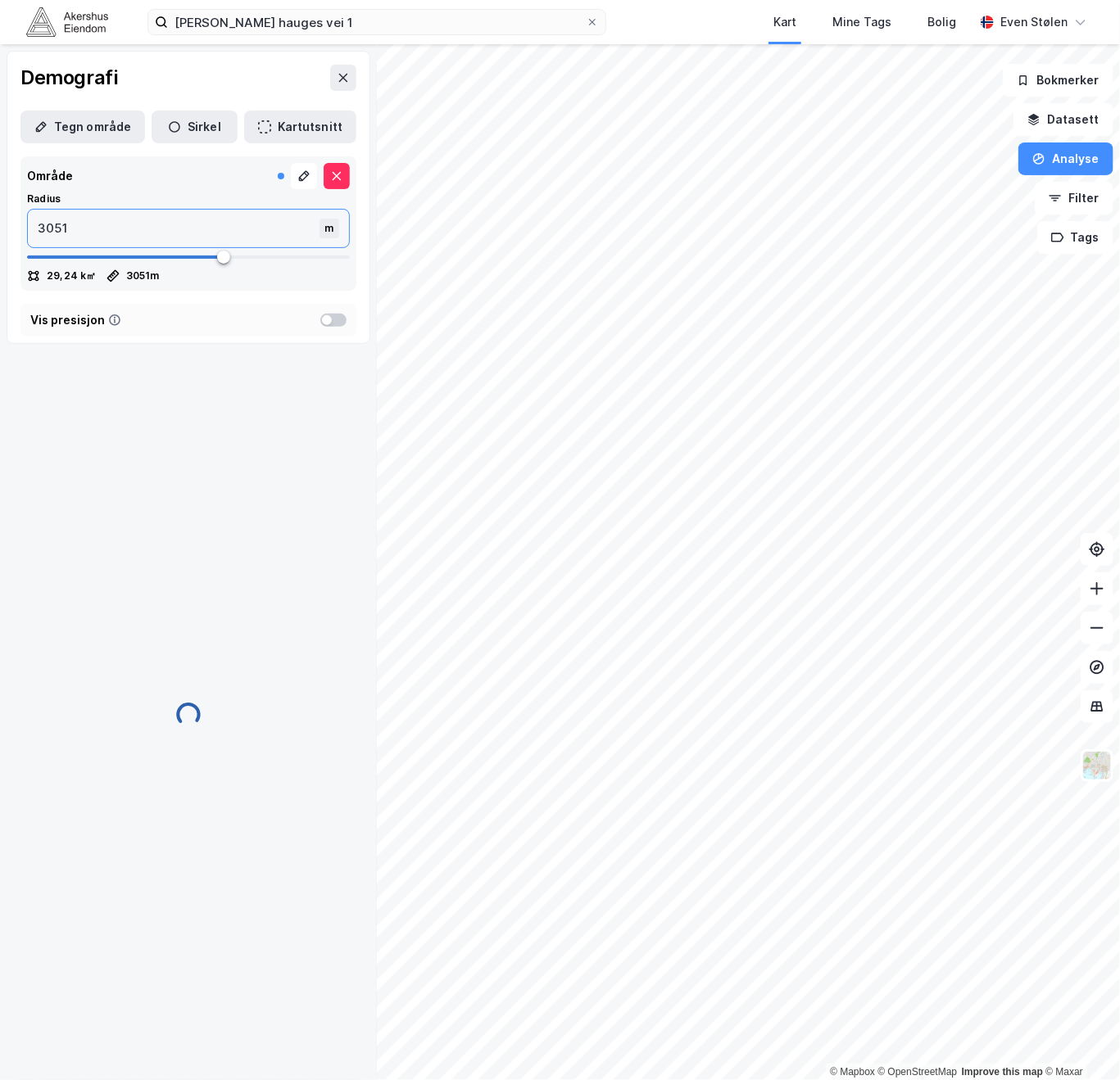
click at [147, 227] on input "3051" at bounding box center [176, 227] width 295 height 37
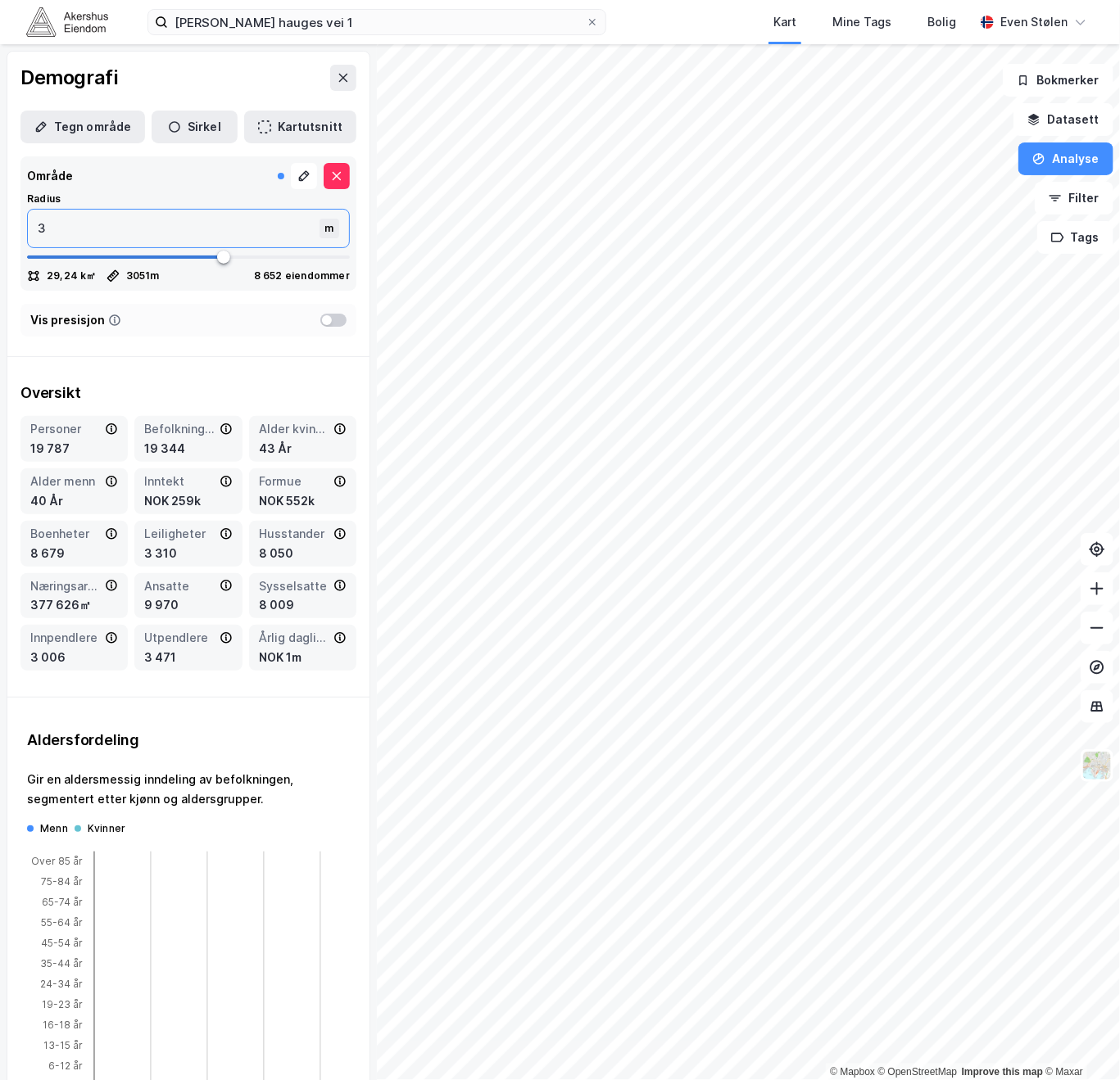
type input "30"
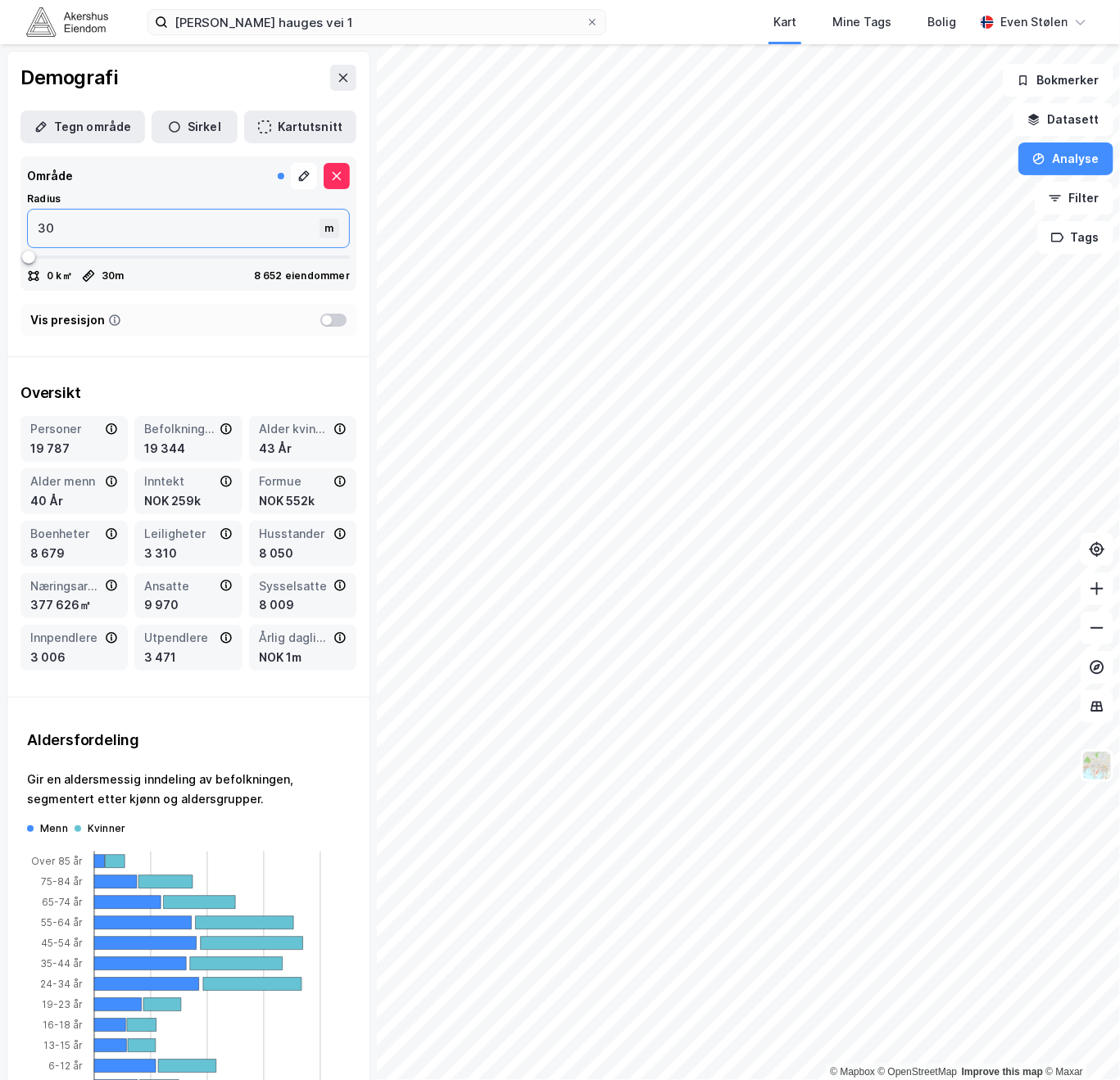
type input "300"
type input "3000"
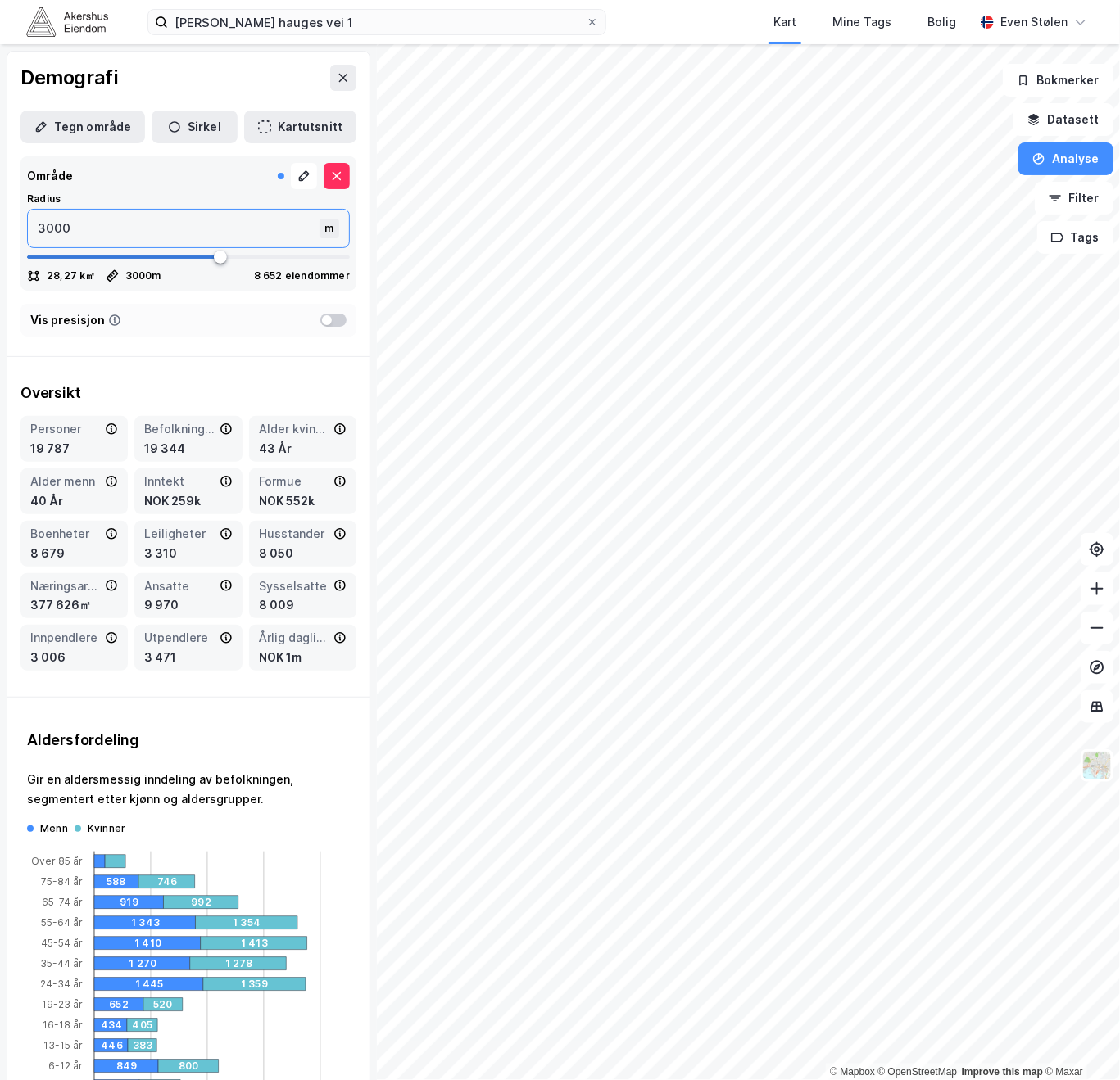
click at [150, 215] on input "3000" at bounding box center [176, 227] width 295 height 37
click at [152, 233] on input "3000" at bounding box center [176, 227] width 295 height 37
type input "2"
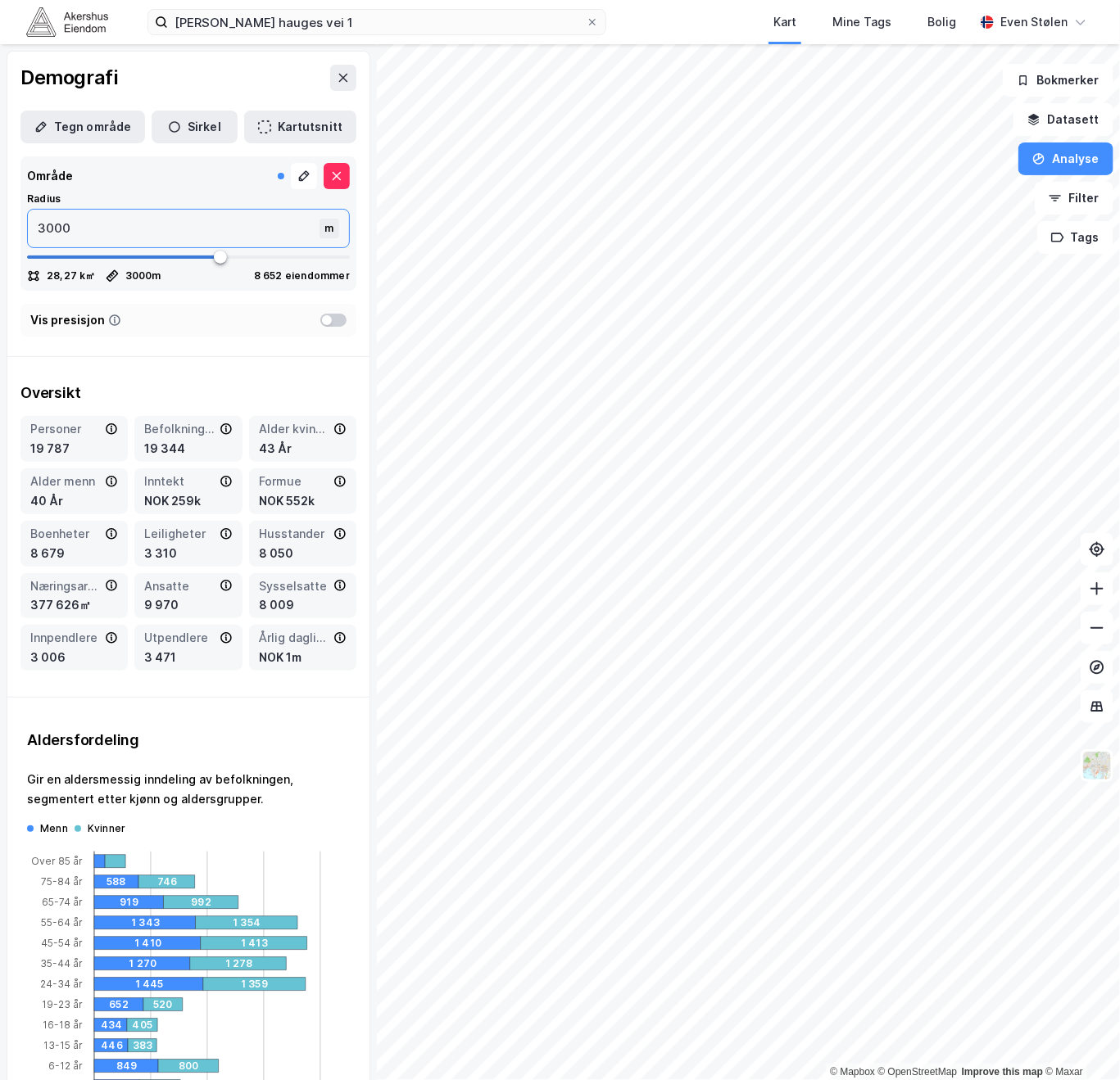
type input "2"
type input "25"
type input "250"
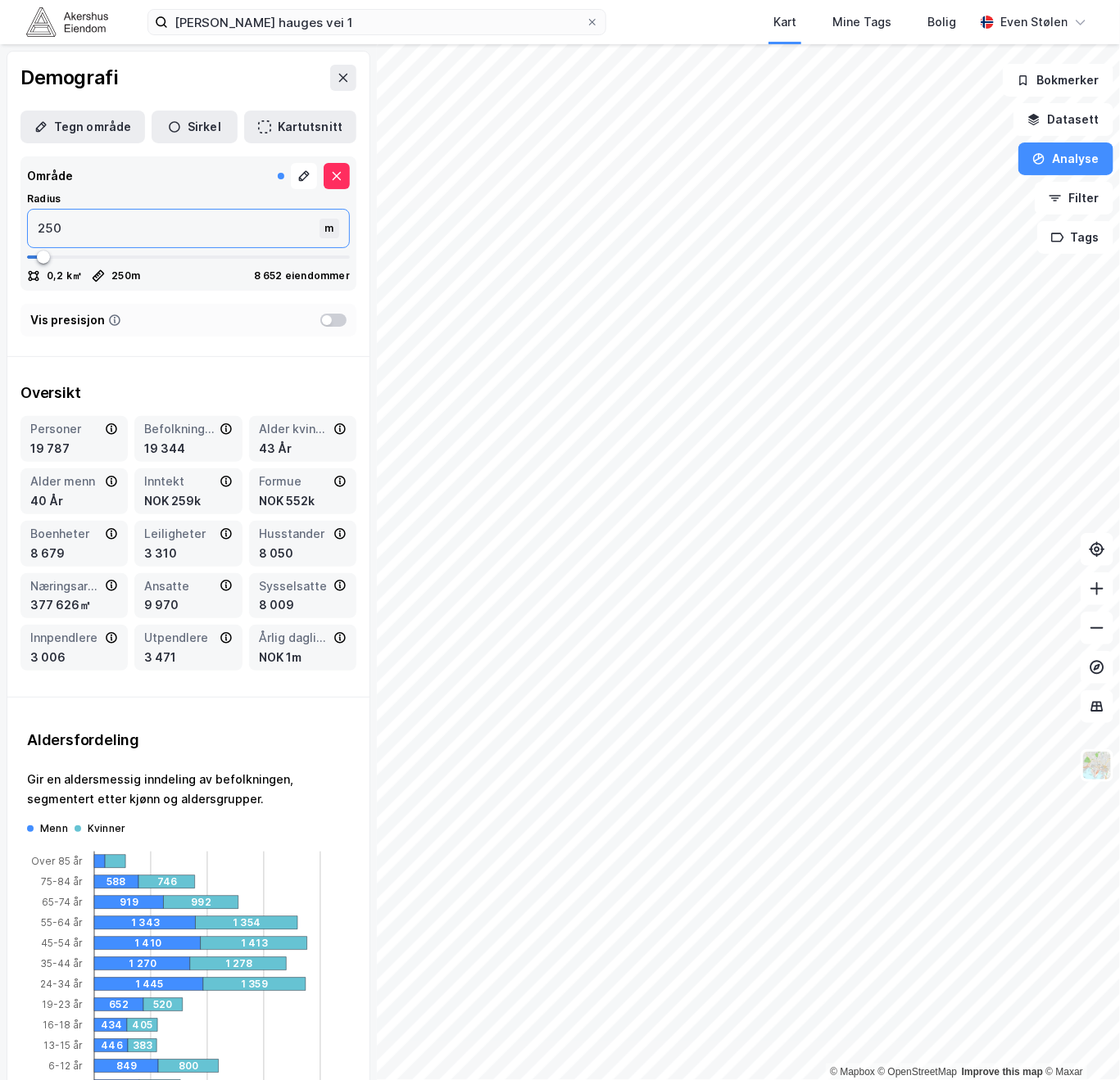
type input "2500"
